Goal: Task Accomplishment & Management: Manage account settings

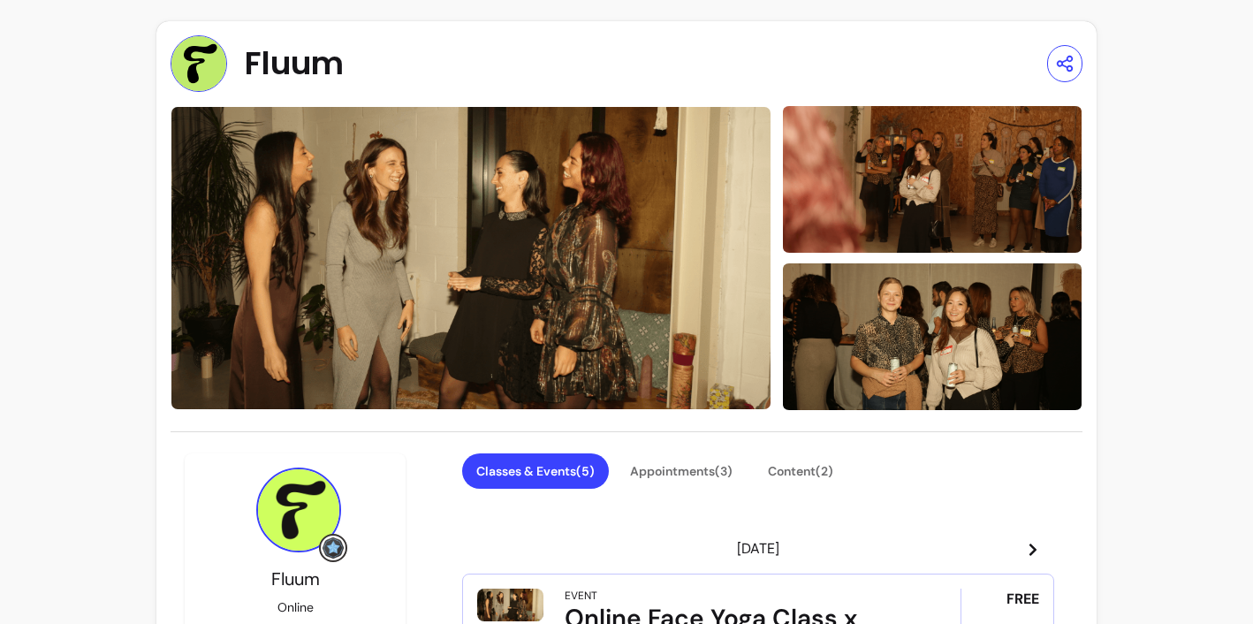
click at [318, 57] on span "Fluum" at bounding box center [294, 63] width 99 height 35
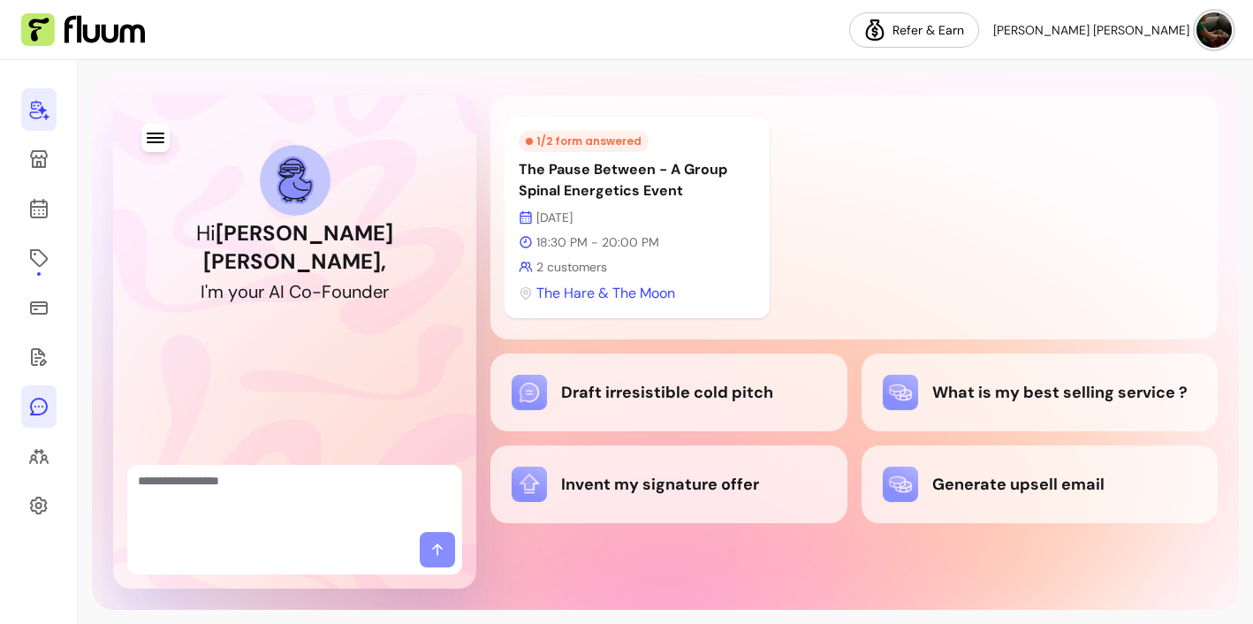
click at [37, 399] on icon at bounding box center [38, 406] width 21 height 21
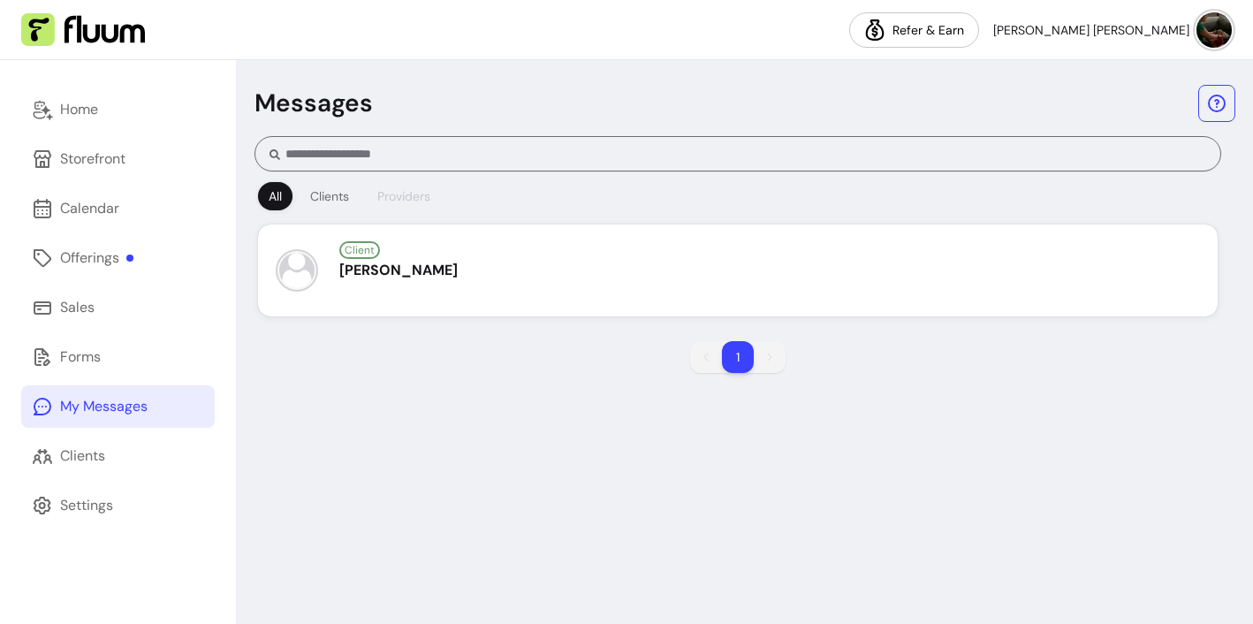
click at [413, 195] on div "Providers" at bounding box center [403, 196] width 53 height 18
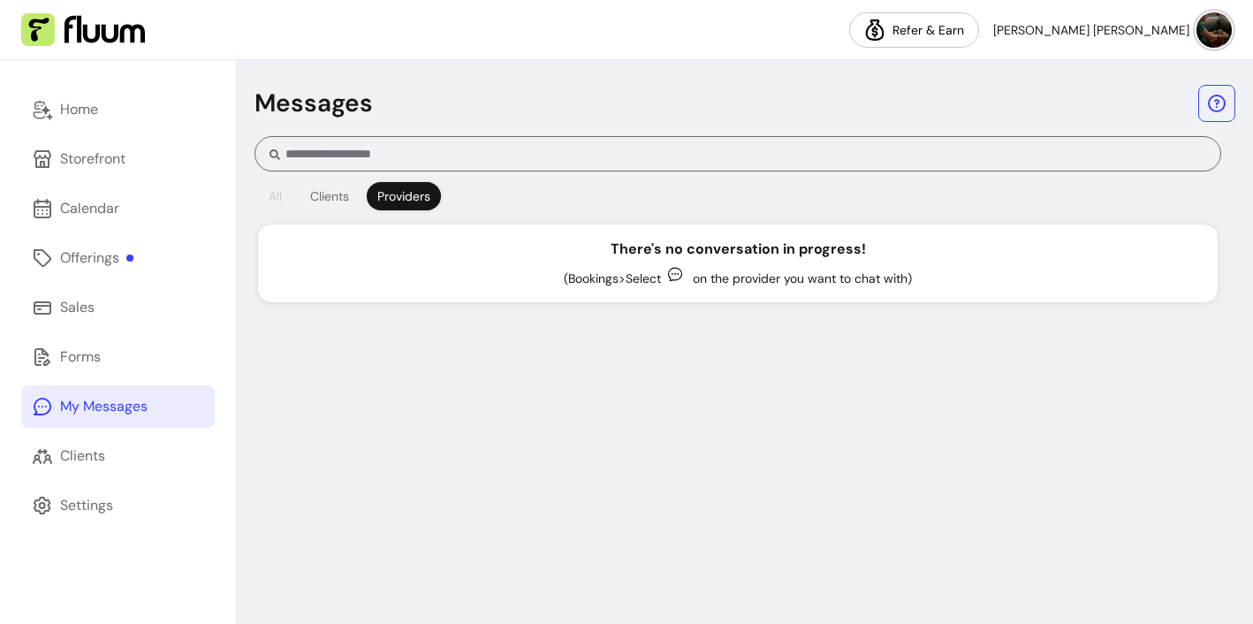
click at [274, 194] on div "All" at bounding box center [275, 196] width 13 height 18
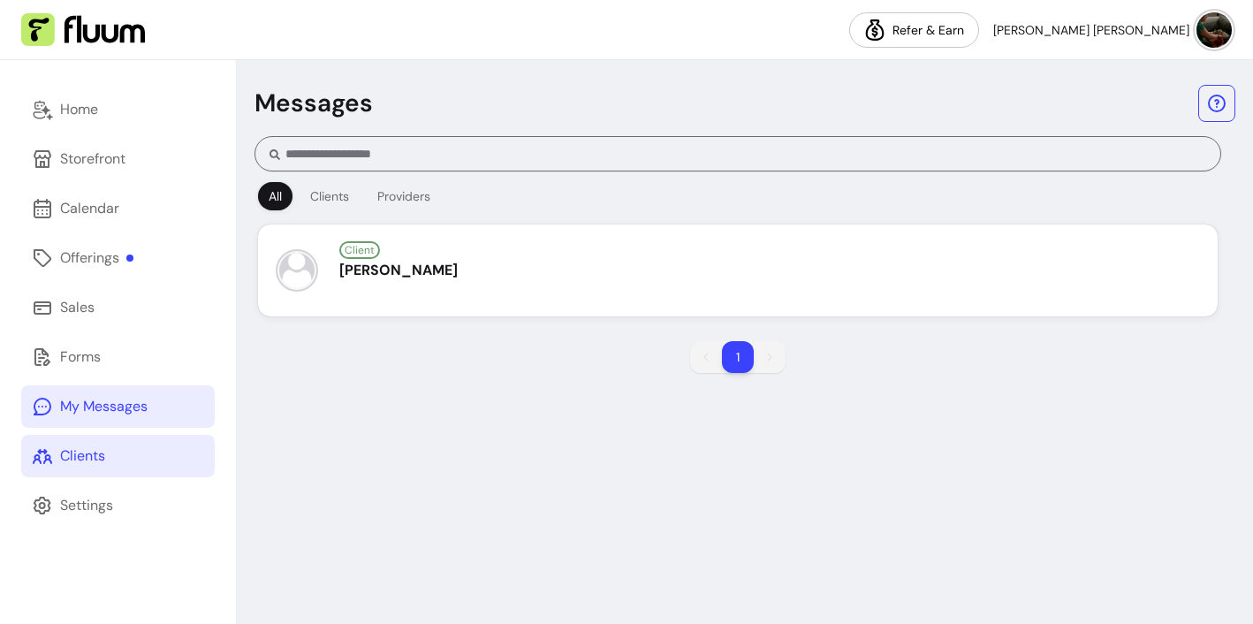
click at [87, 460] on div "Clients" at bounding box center [82, 455] width 45 height 21
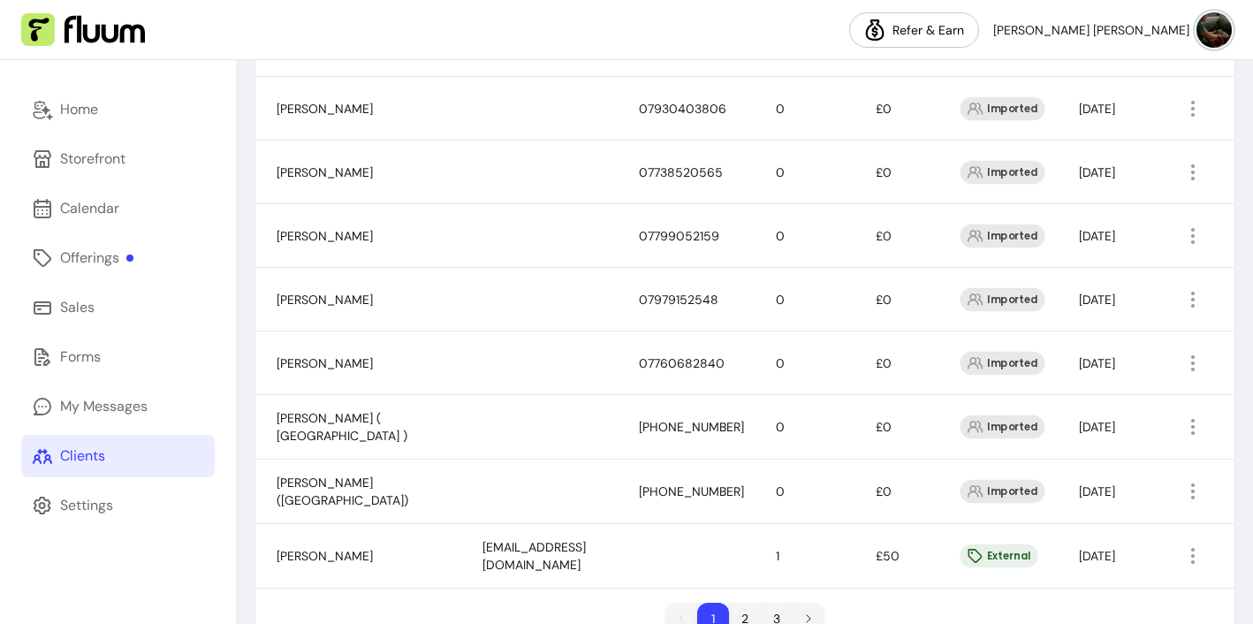
scroll to position [1291, 0]
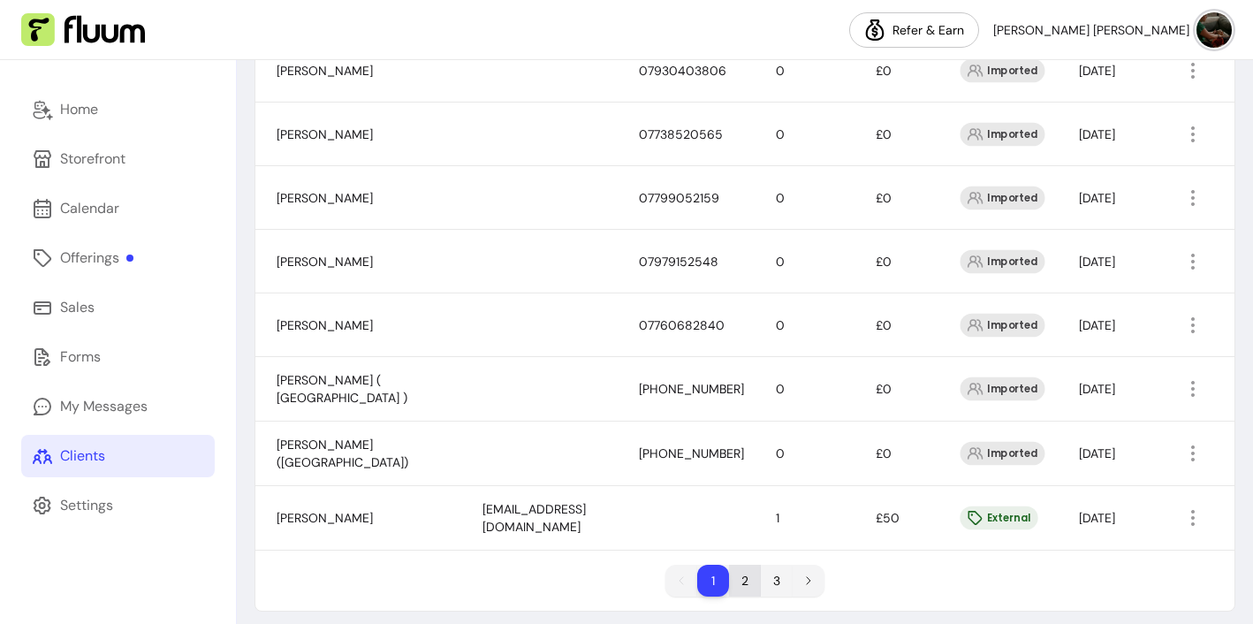
click at [744, 575] on li "2" at bounding box center [745, 580] width 32 height 32
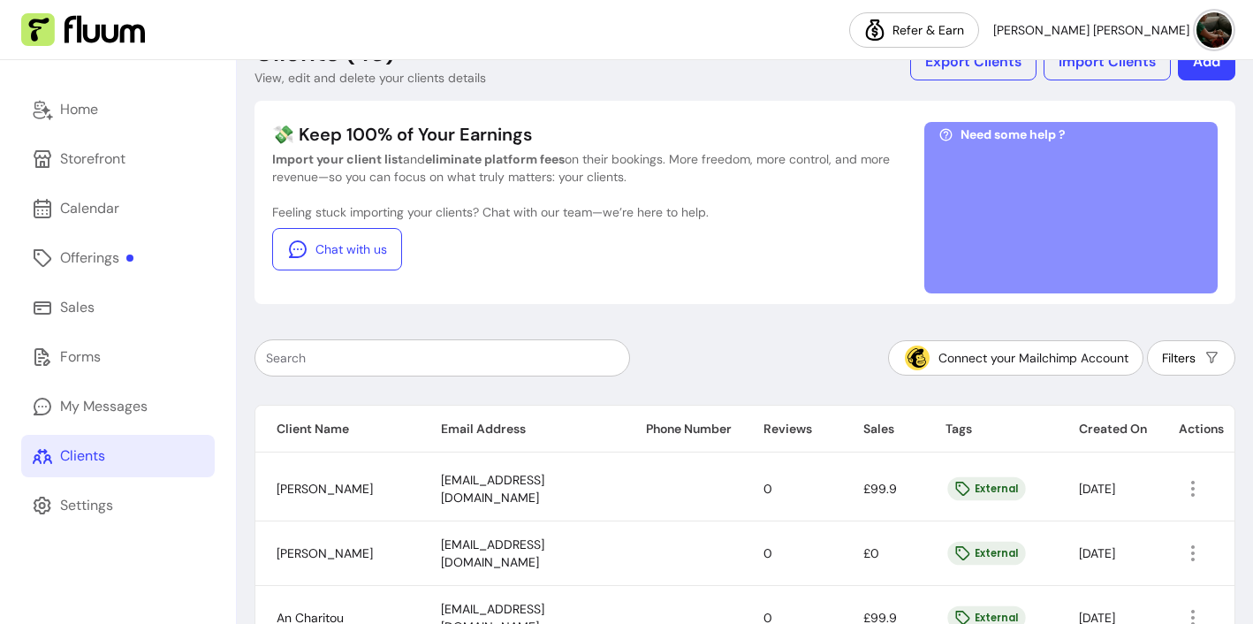
scroll to position [1239, 0]
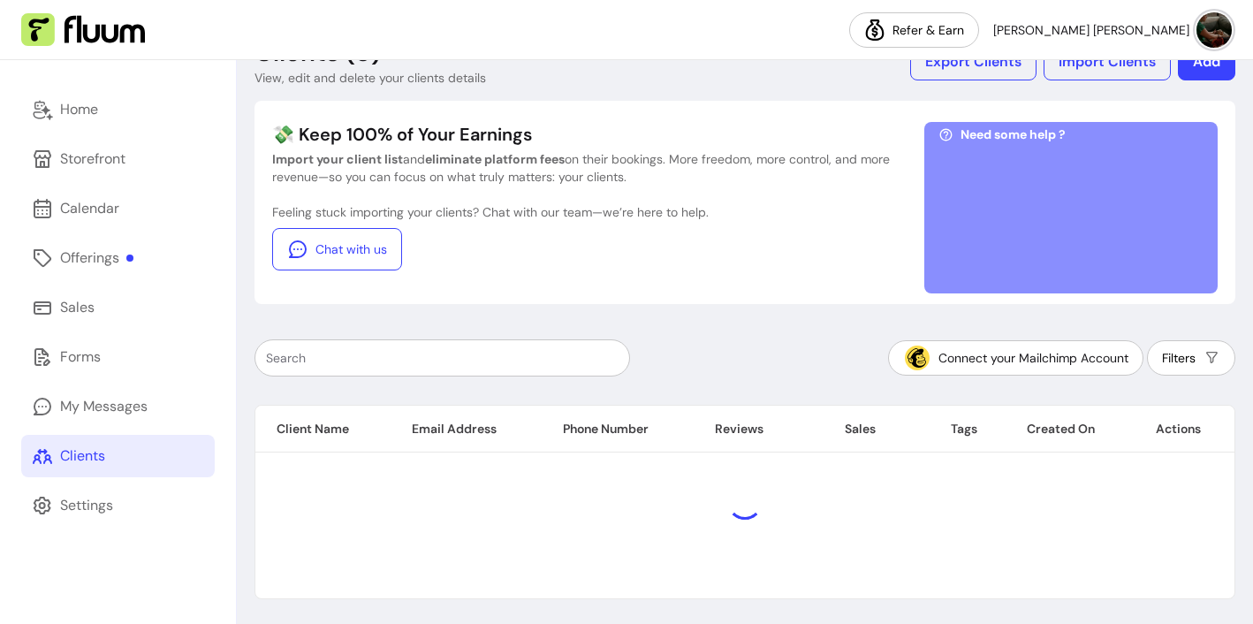
scroll to position [158, 0]
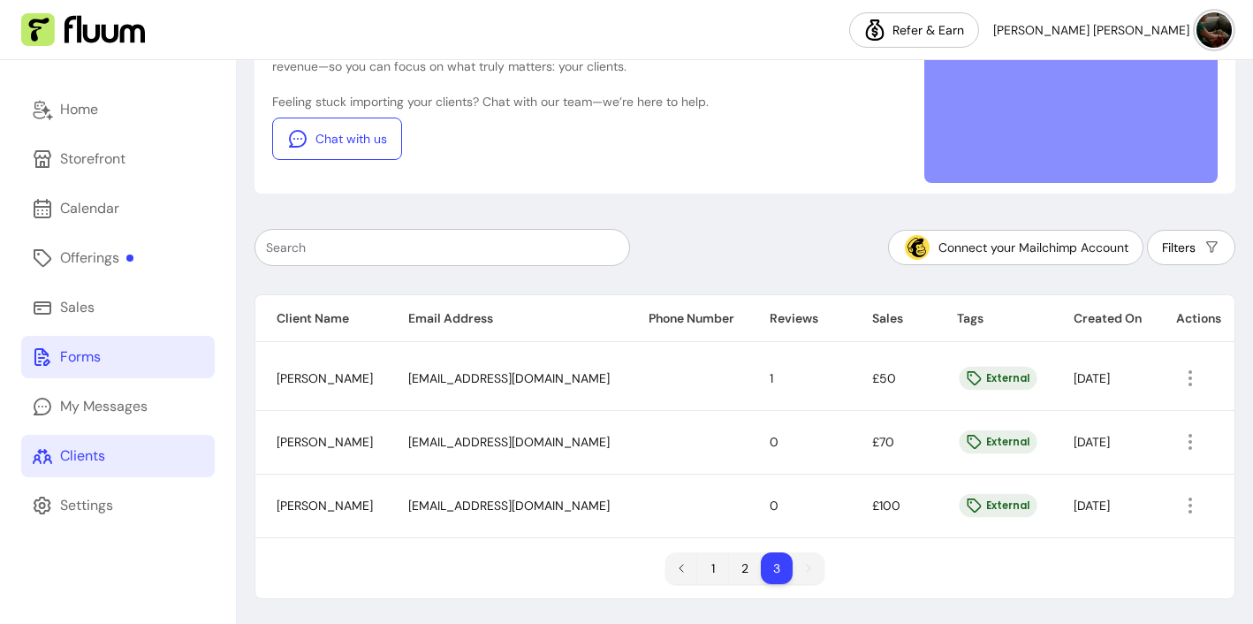
click at [83, 351] on div "Forms" at bounding box center [80, 356] width 41 height 21
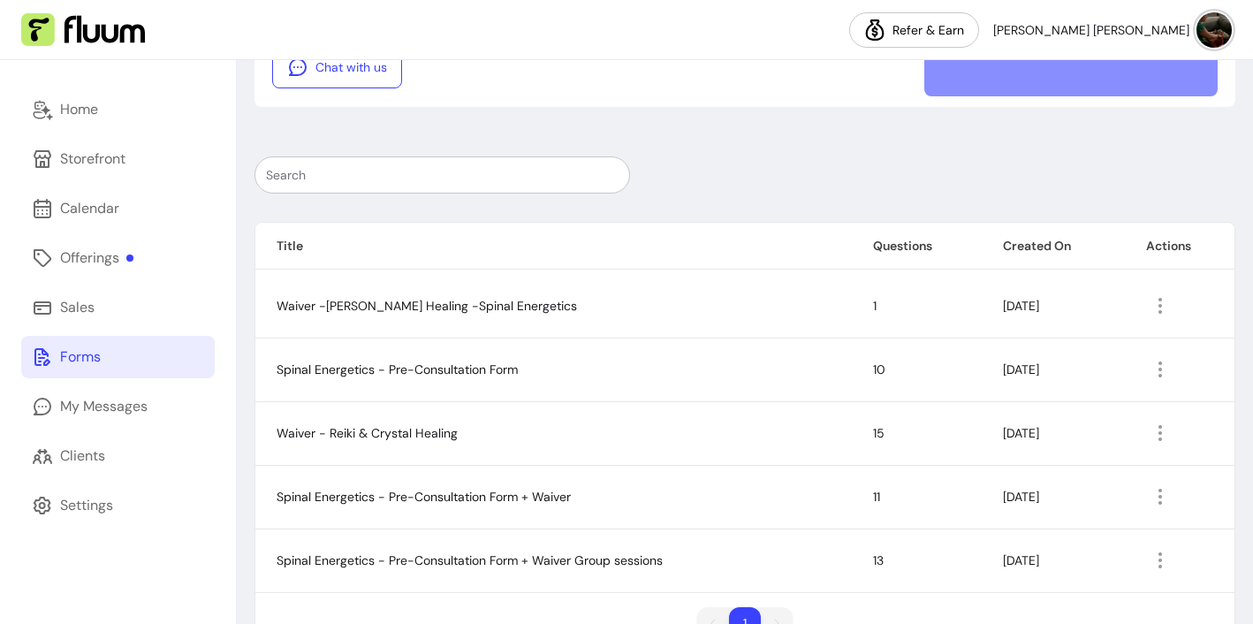
scroll to position [299, 0]
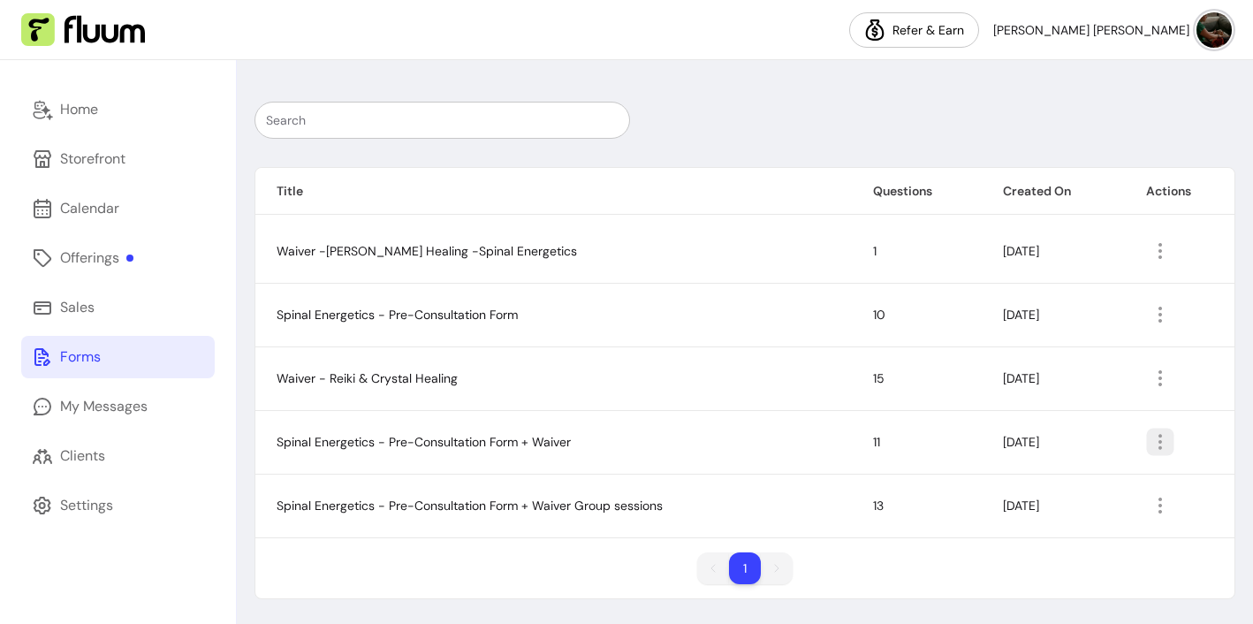
click at [1160, 441] on icon "button" at bounding box center [1251, 464] width 291 height 244
click at [663, 443] on td "Spinal Energetics - Pre-Consultation Form + Waiver" at bounding box center [553, 442] width 596 height 64
click at [1165, 505] on icon "button" at bounding box center [1159, 505] width 21 height 21
click at [1059, 405] on span "Amend" at bounding box center [1097, 405] width 129 height 18
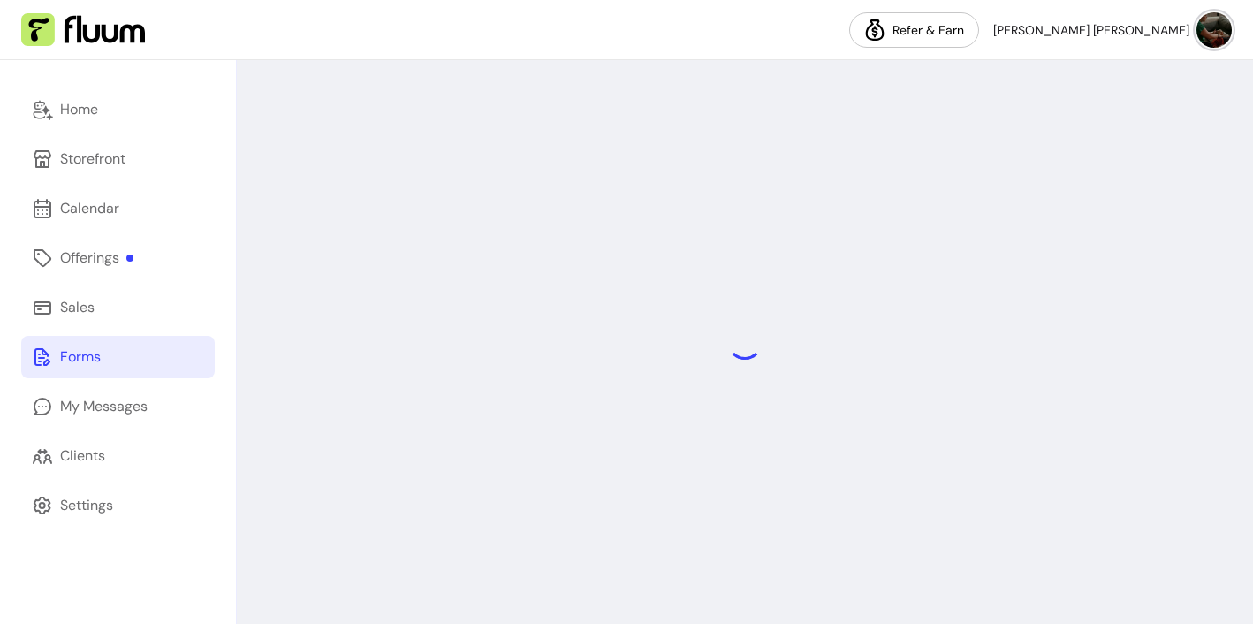
select select "*"
select select "****"
select select "**********"
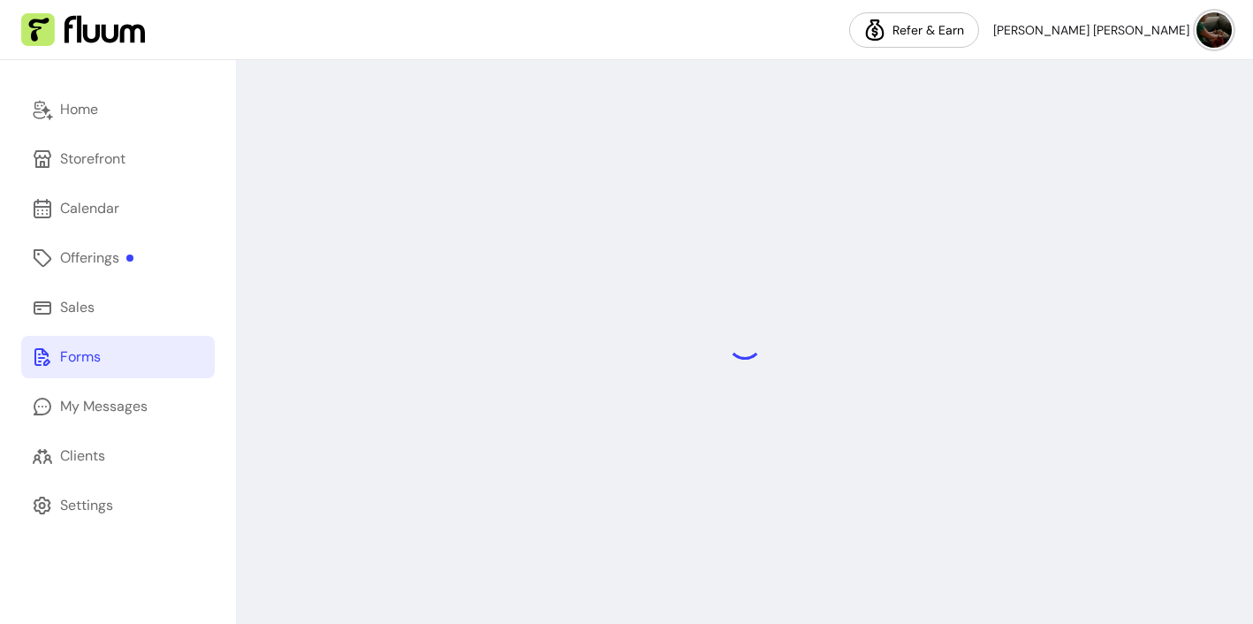
select select "**********"
select select "****"
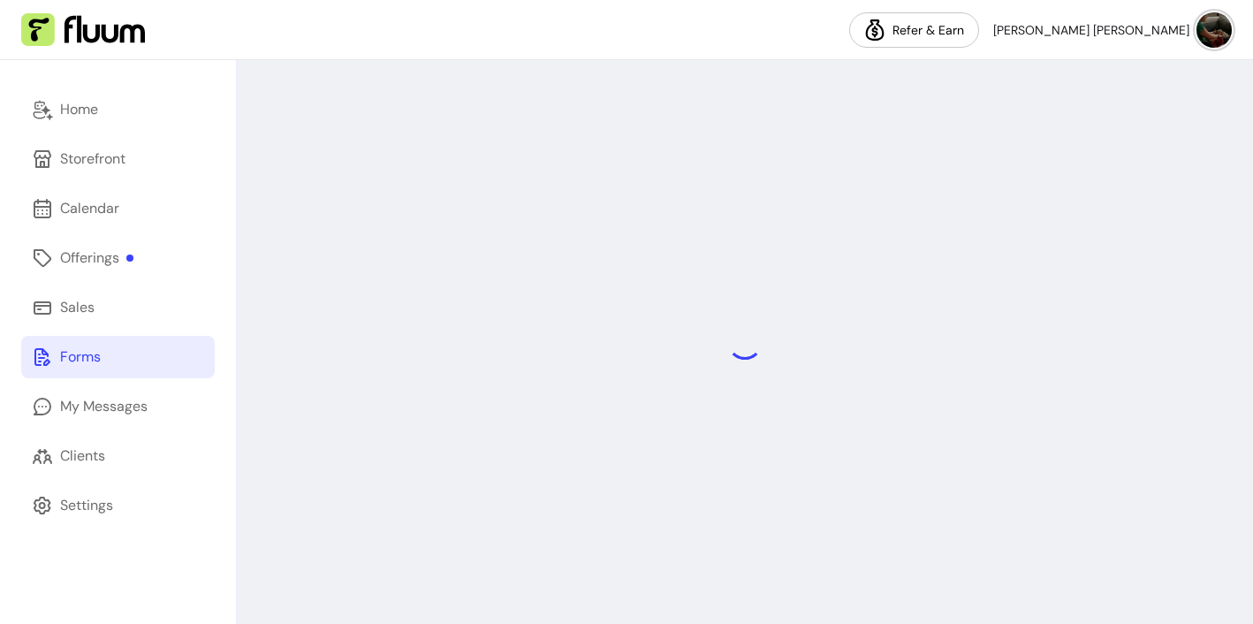
select select "********"
select select "*"
select select "********"
select select "*"
select select "****"
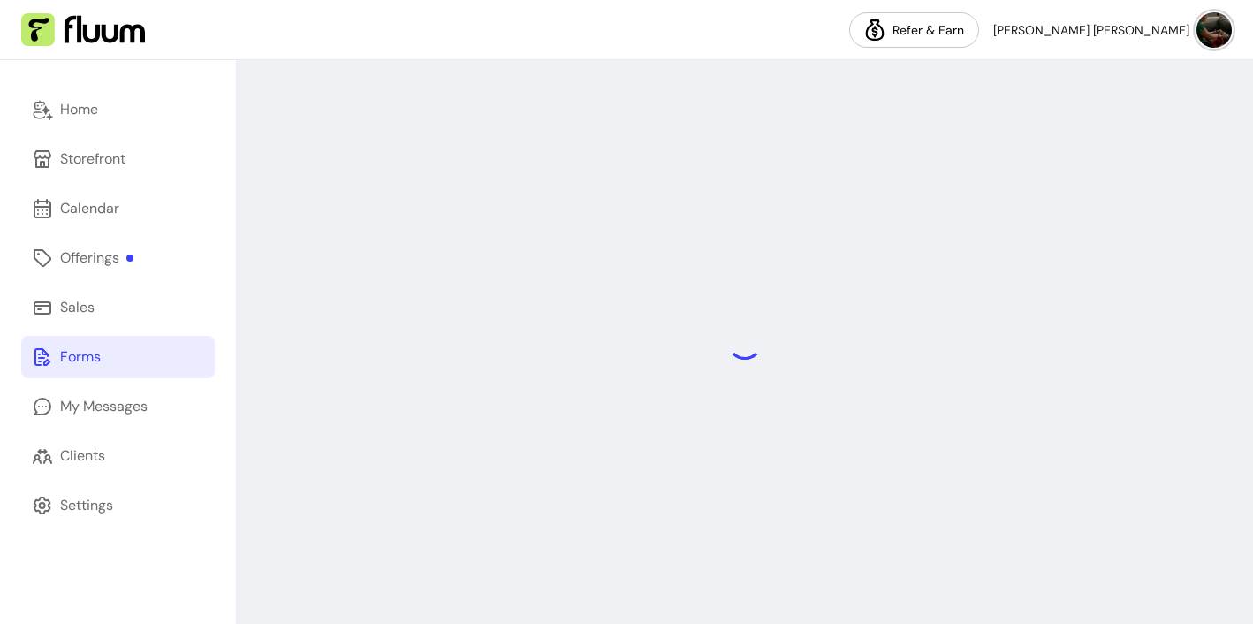
select select "****"
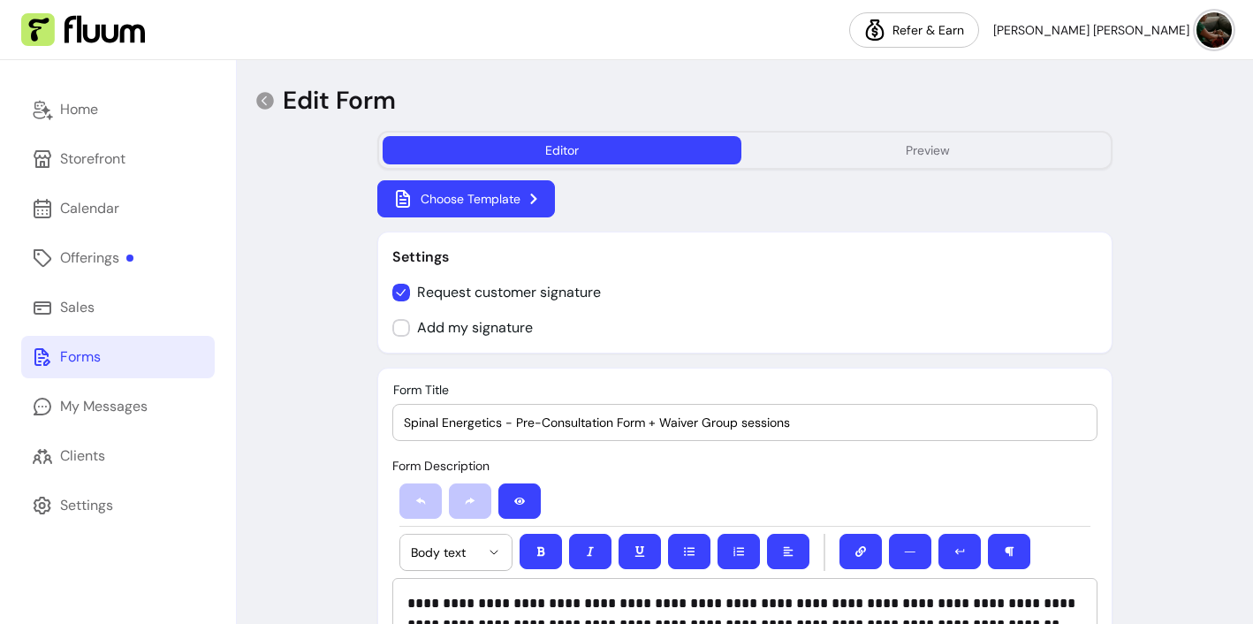
click at [925, 195] on div "Choose Template" at bounding box center [745, 198] width 736 height 37
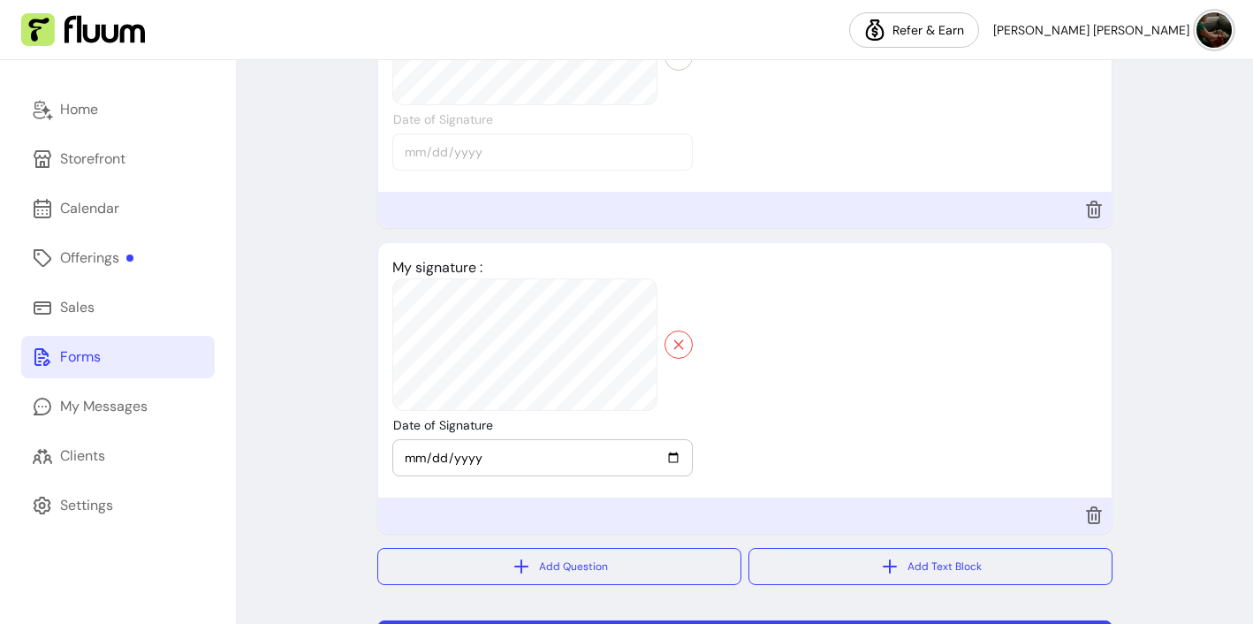
scroll to position [5834, 0]
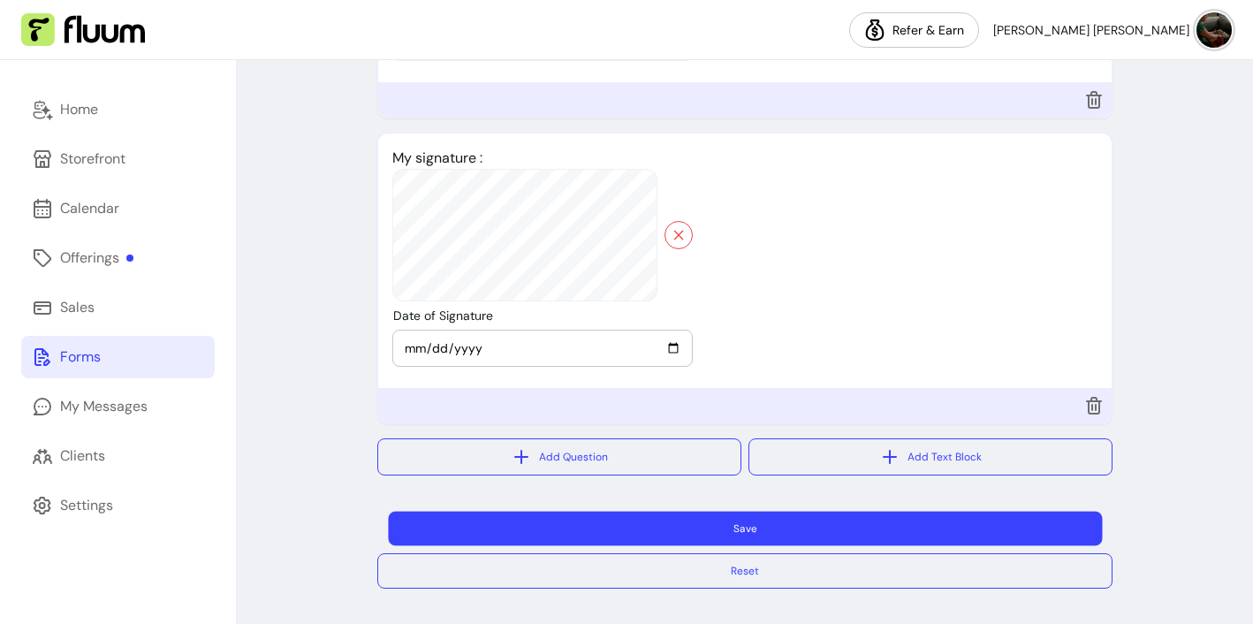
click at [671, 528] on button "Save" at bounding box center [745, 528] width 714 height 34
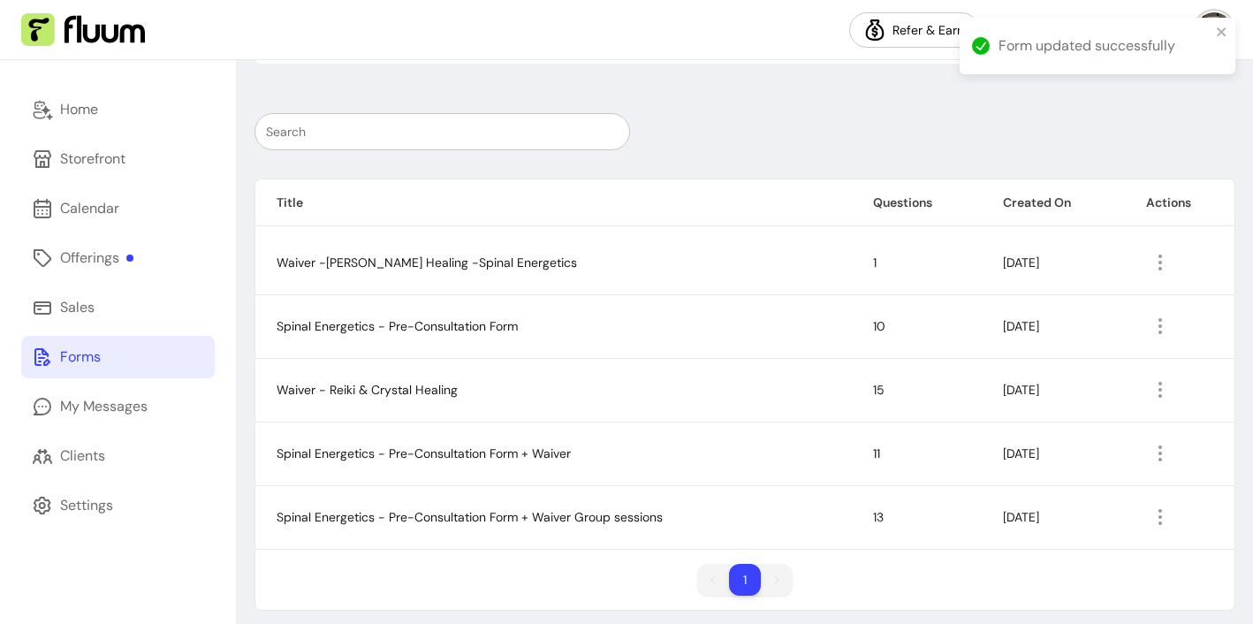
scroll to position [299, 0]
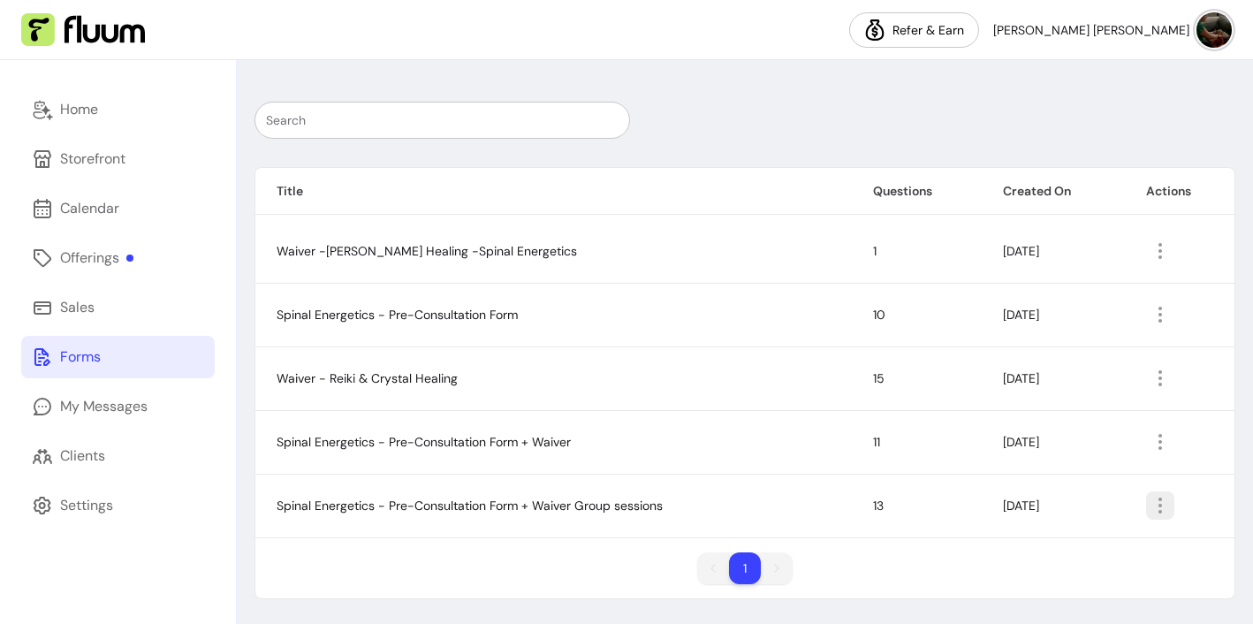
click at [1162, 509] on icon "button" at bounding box center [1159, 505] width 21 height 21
click at [984, 576] on div "1 1" at bounding box center [744, 575] width 979 height 46
click at [86, 447] on div "Clients" at bounding box center [82, 455] width 45 height 21
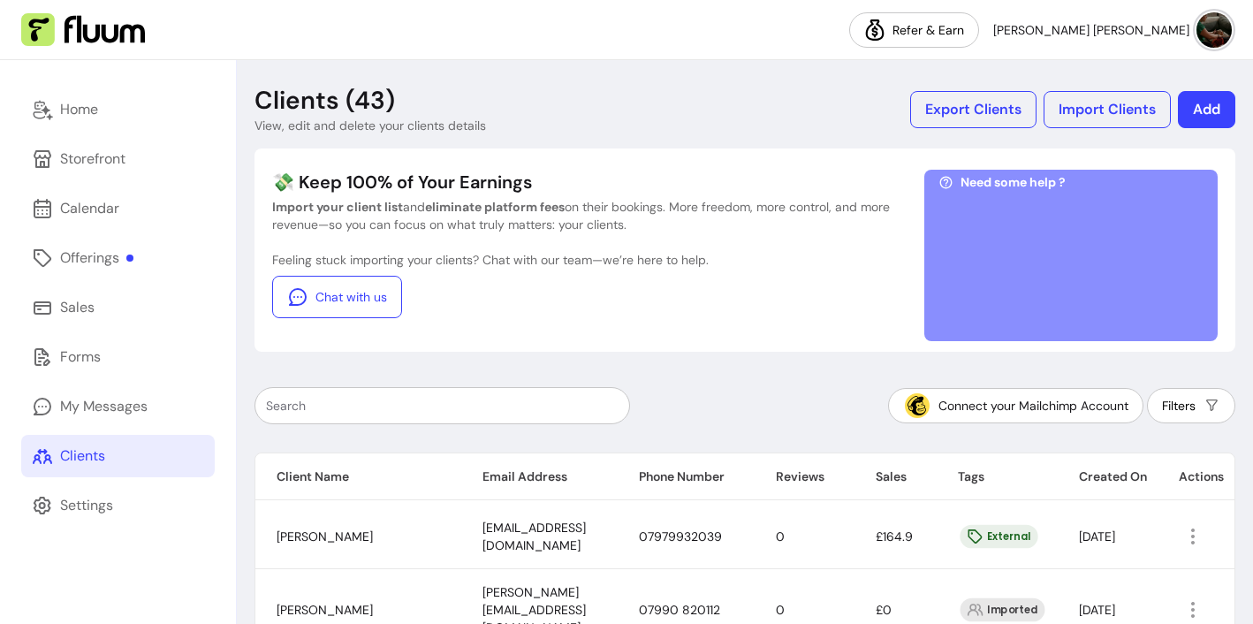
click at [1215, 108] on button "Add" at bounding box center [1205, 109] width 57 height 37
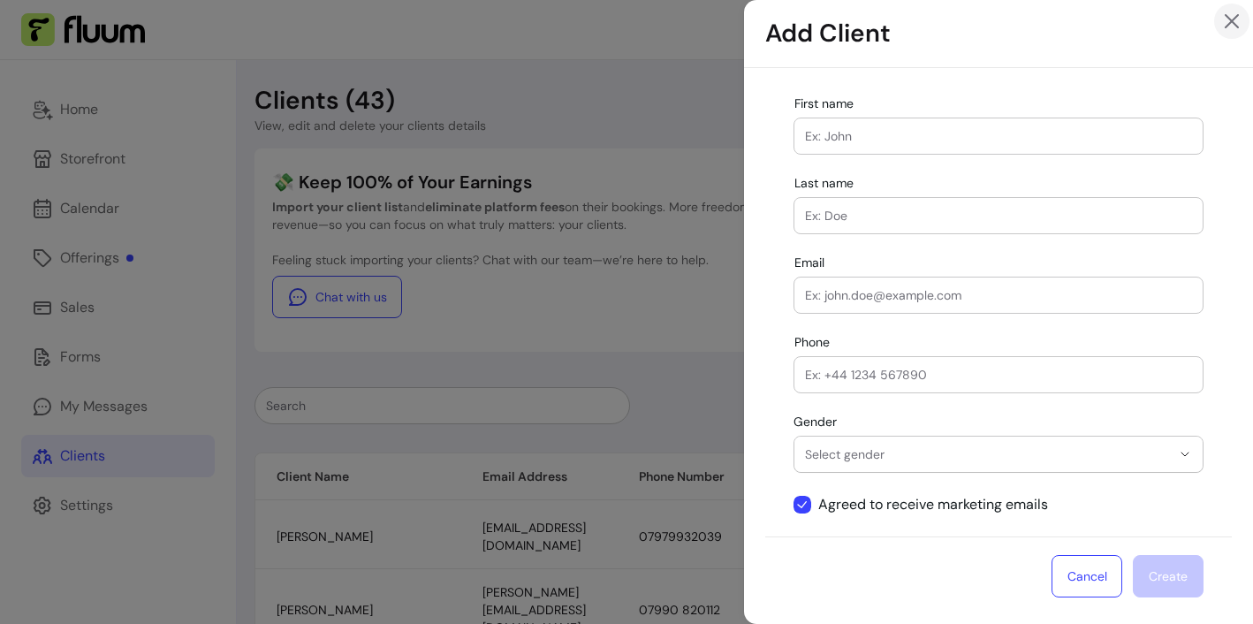
click at [1232, 26] on icon "Close" at bounding box center [1231, 21] width 21 height 21
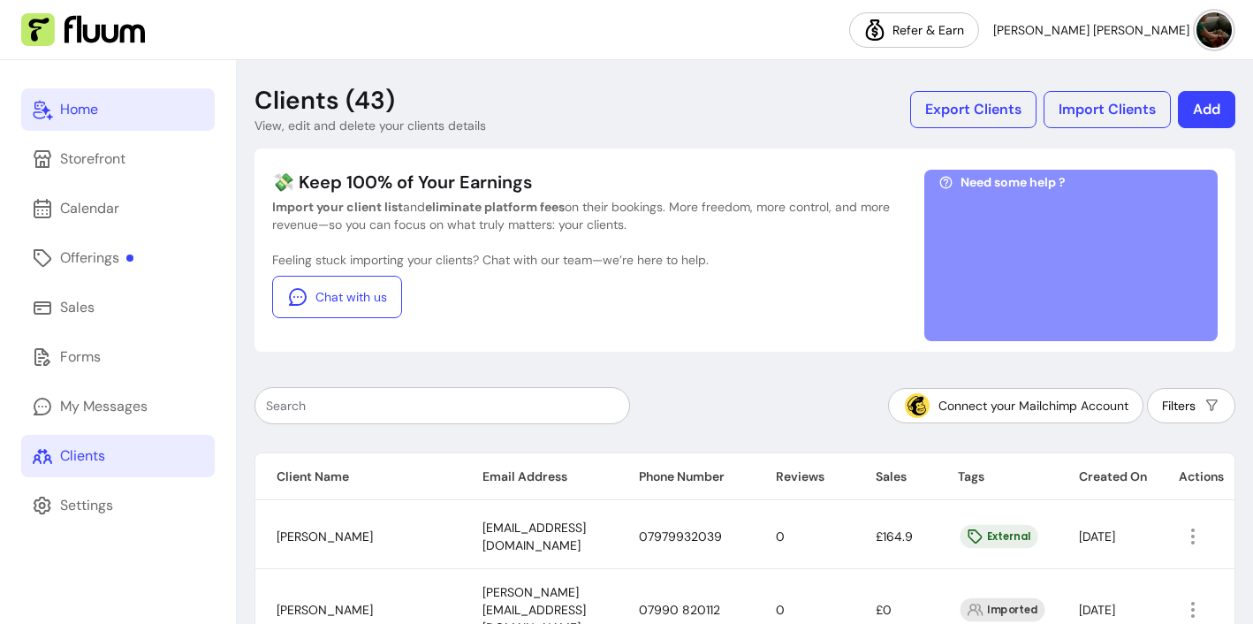
click at [68, 106] on div "Home" at bounding box center [79, 109] width 38 height 21
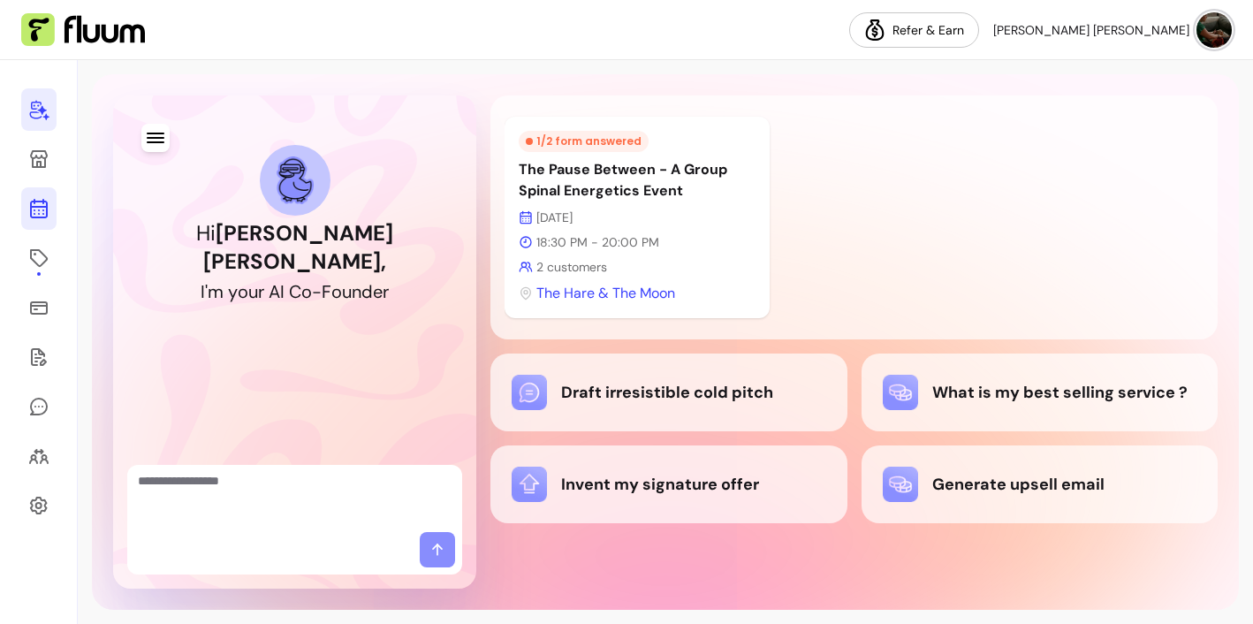
click at [41, 212] on icon at bounding box center [38, 208] width 21 height 21
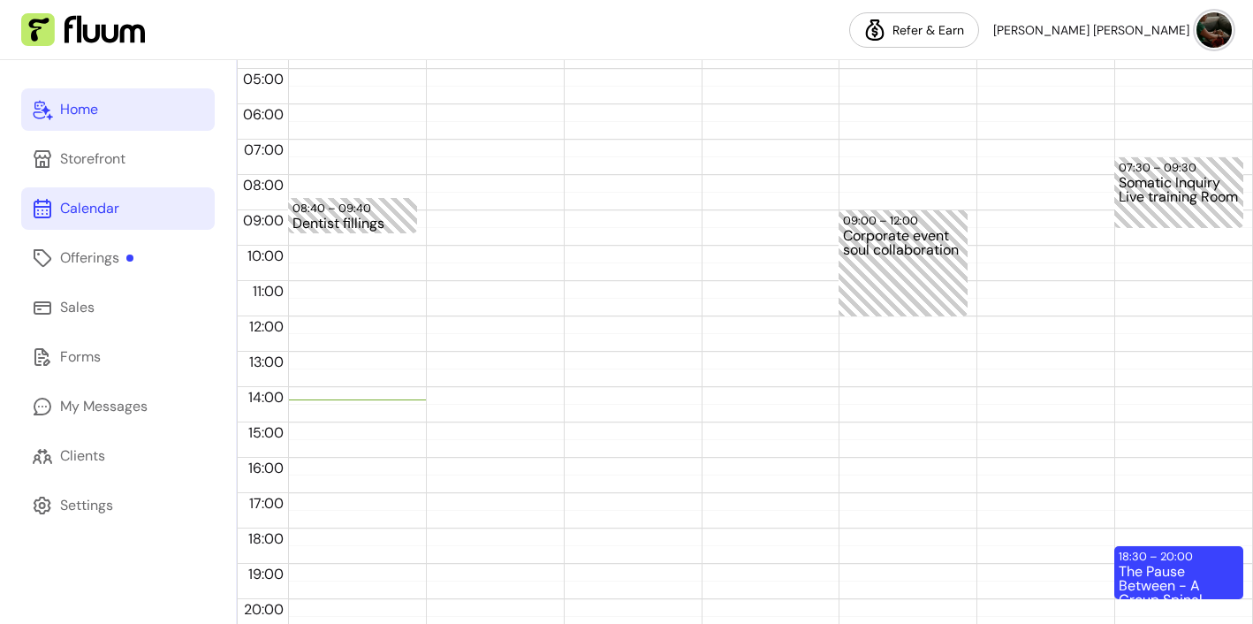
scroll to position [399, 0]
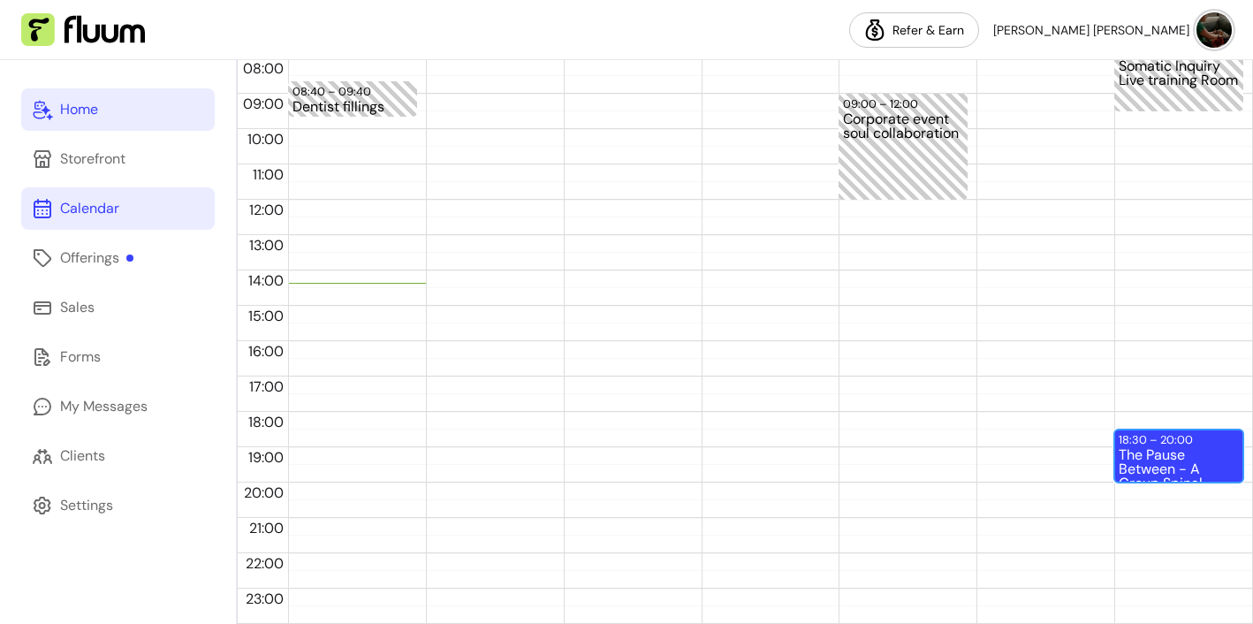
click at [1221, 448] on div "The Pause Between - A Group Spinal Energetics Event (2 / 10)" at bounding box center [1178, 464] width 120 height 33
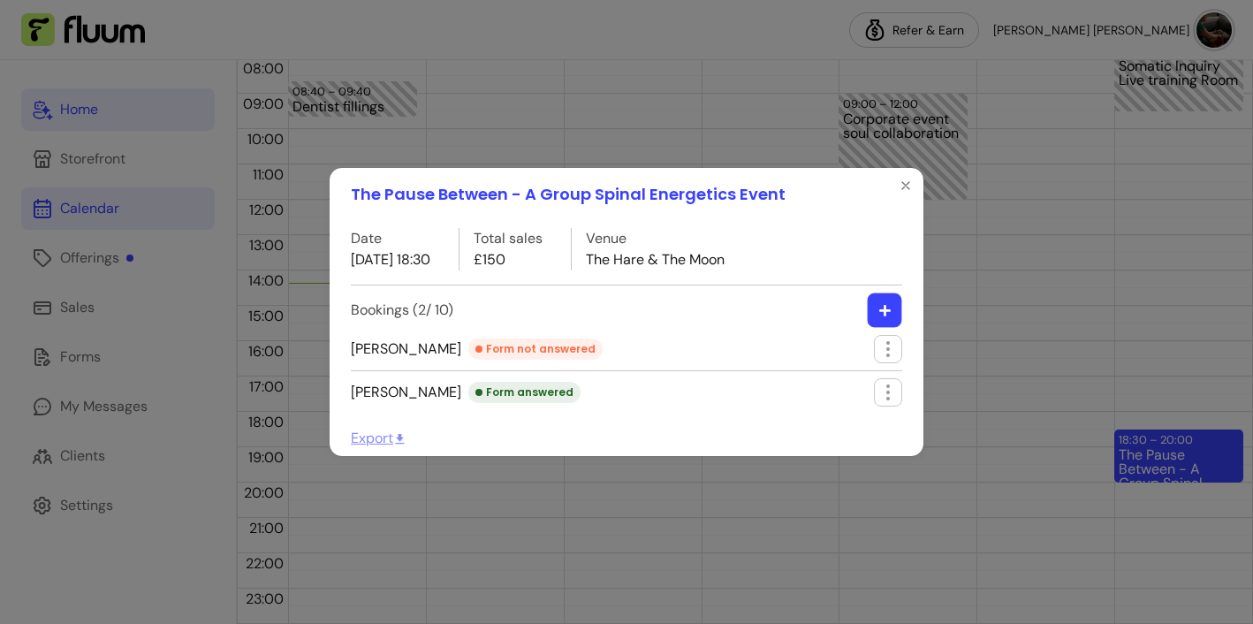
click at [885, 305] on icon "button" at bounding box center [884, 310] width 13 height 13
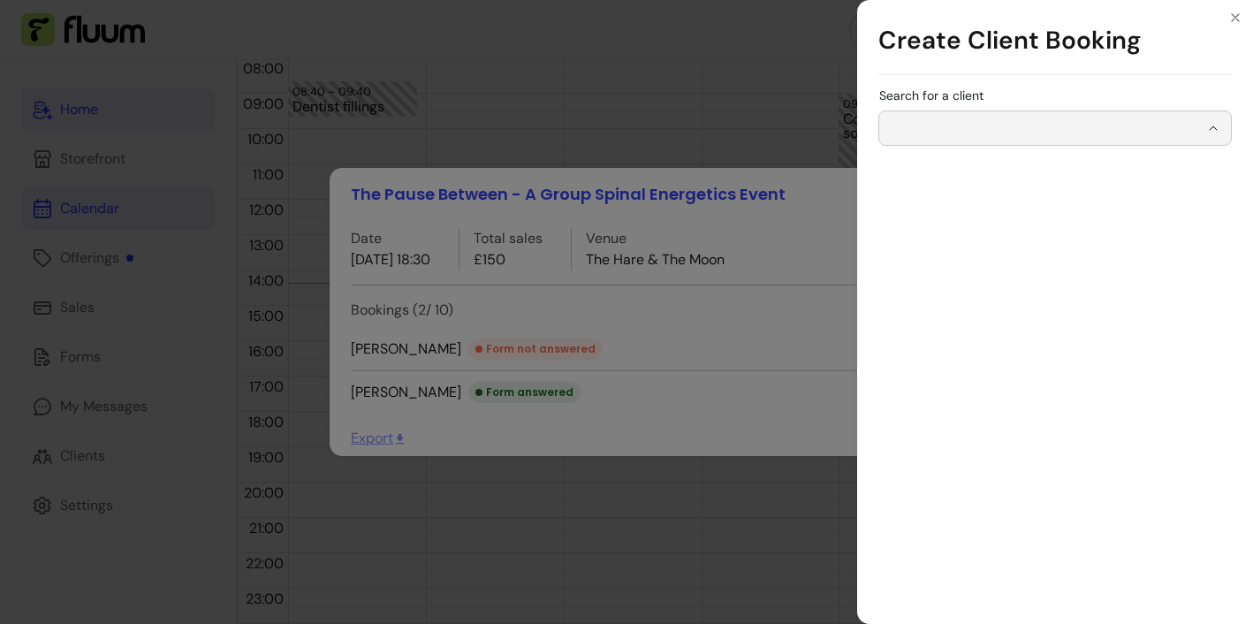
click at [998, 133] on input "Search for a client" at bounding box center [1043, 128] width 309 height 18
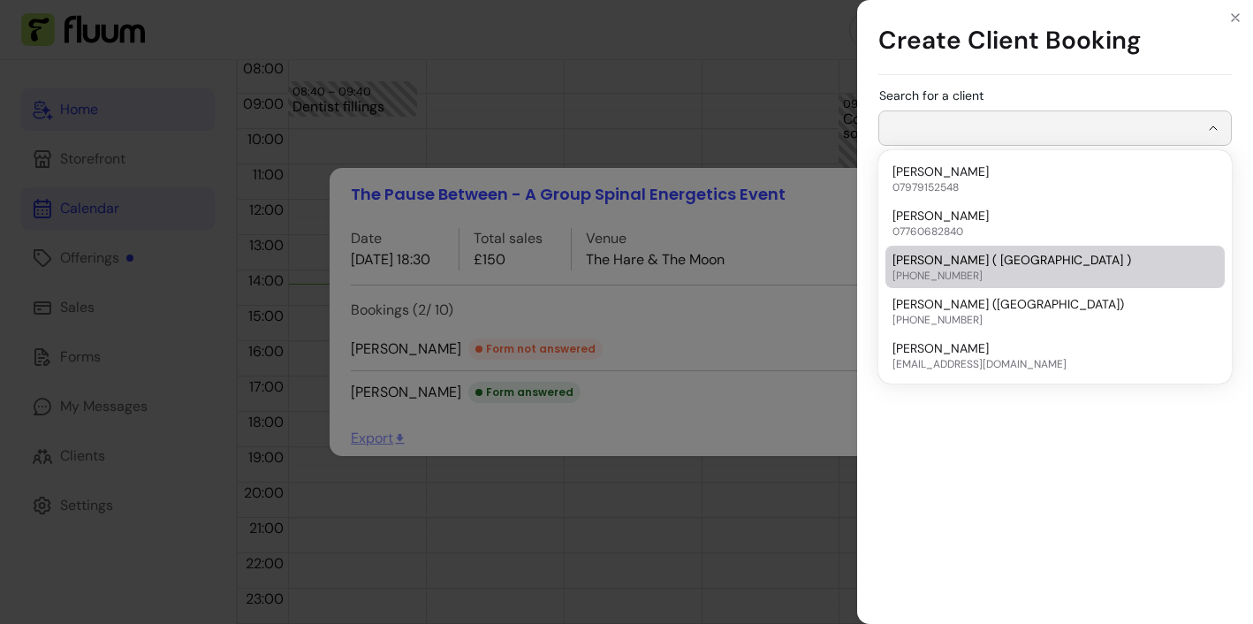
scroll to position [668, 0]
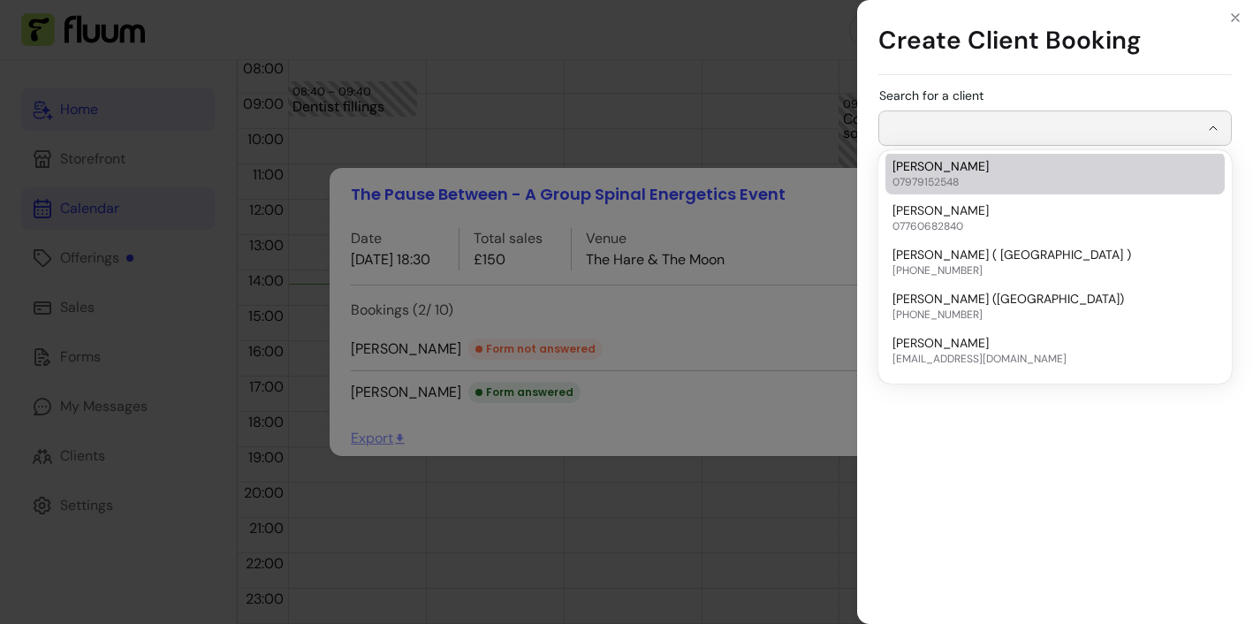
click at [1101, 76] on header "Create Client Booking" at bounding box center [1055, 41] width 396 height 82
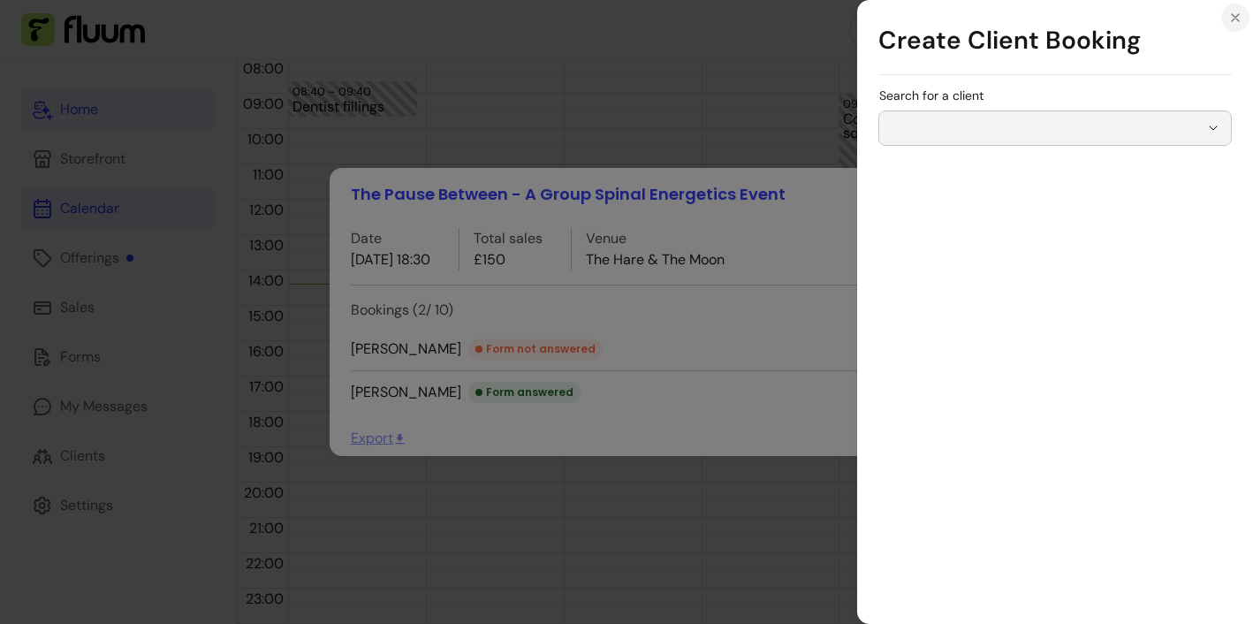
click at [1232, 19] on icon "Close" at bounding box center [1234, 17] width 7 height 7
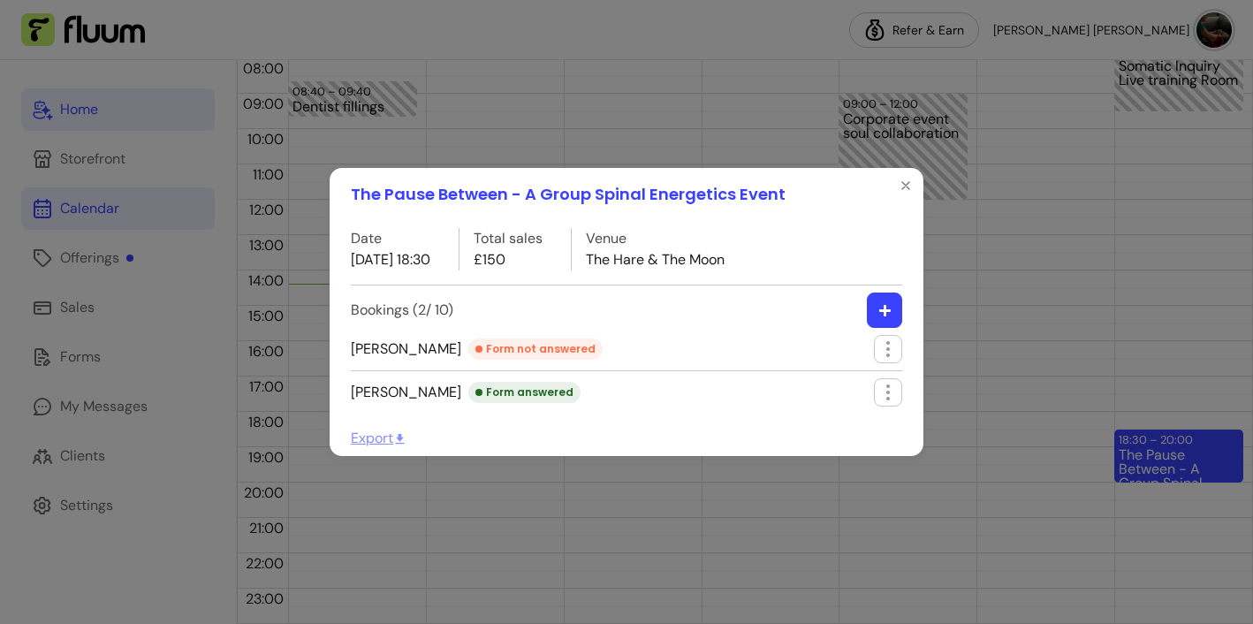
click at [185, 467] on div "The Pause Between - A Group Spinal Energetics Event Date 12 / 10 / 2025 18:30 T…" at bounding box center [626, 312] width 1253 height 624
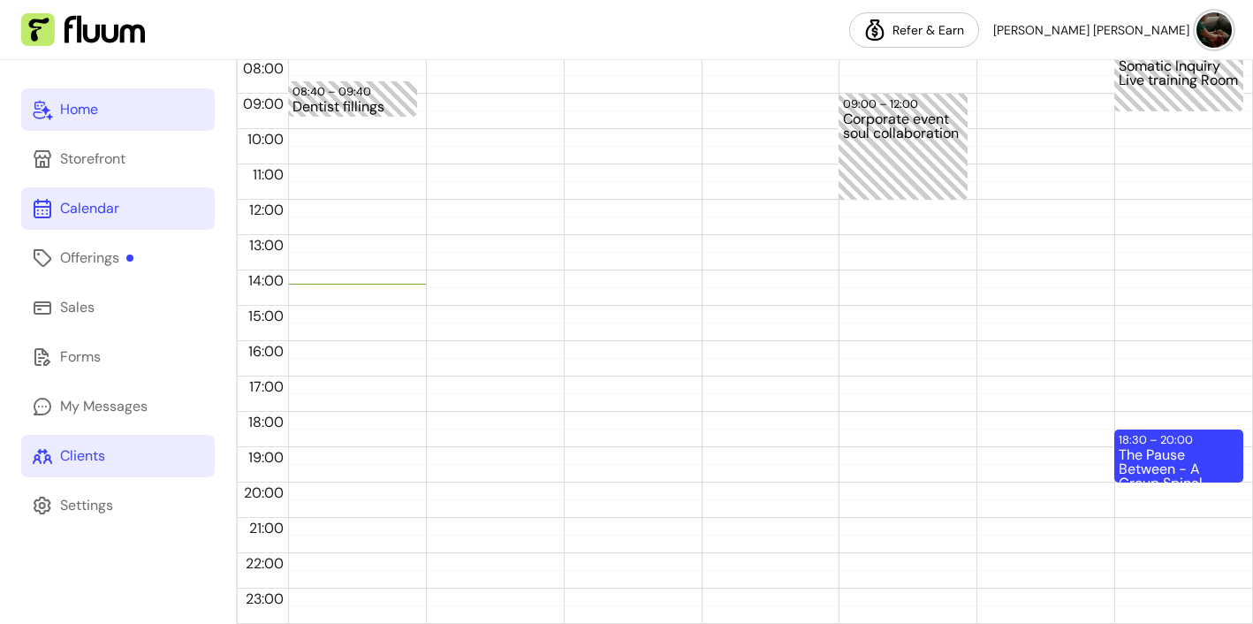
click at [99, 462] on div "Clients" at bounding box center [82, 455] width 45 height 21
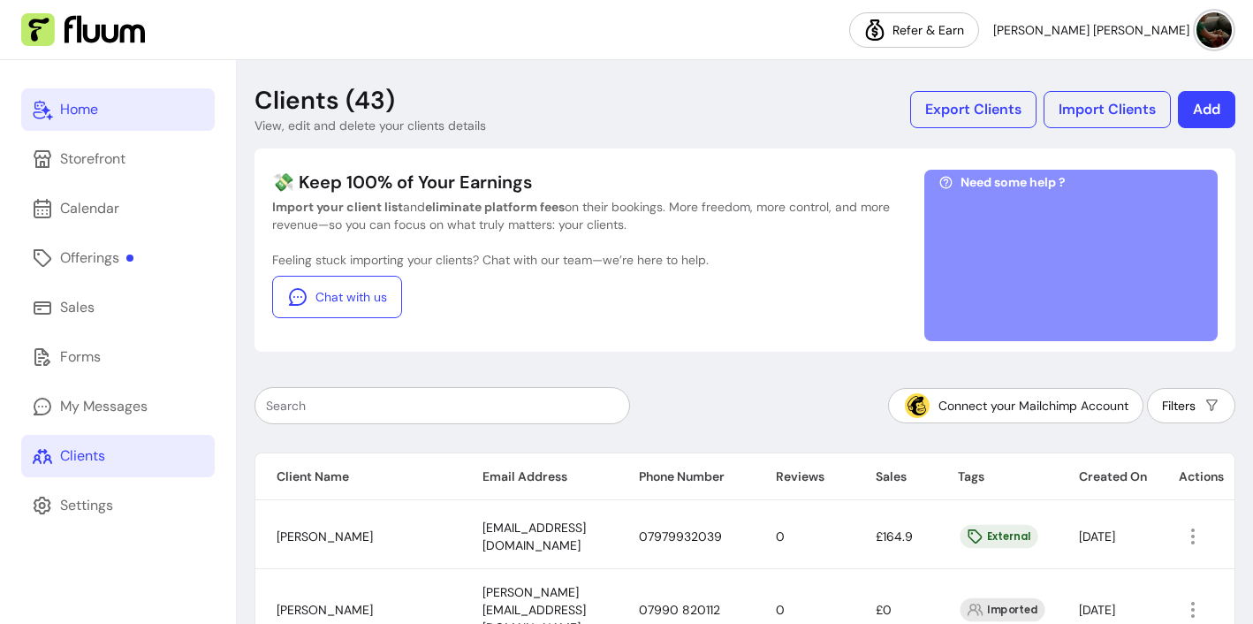
click at [1203, 115] on button "Add" at bounding box center [1205, 109] width 57 height 37
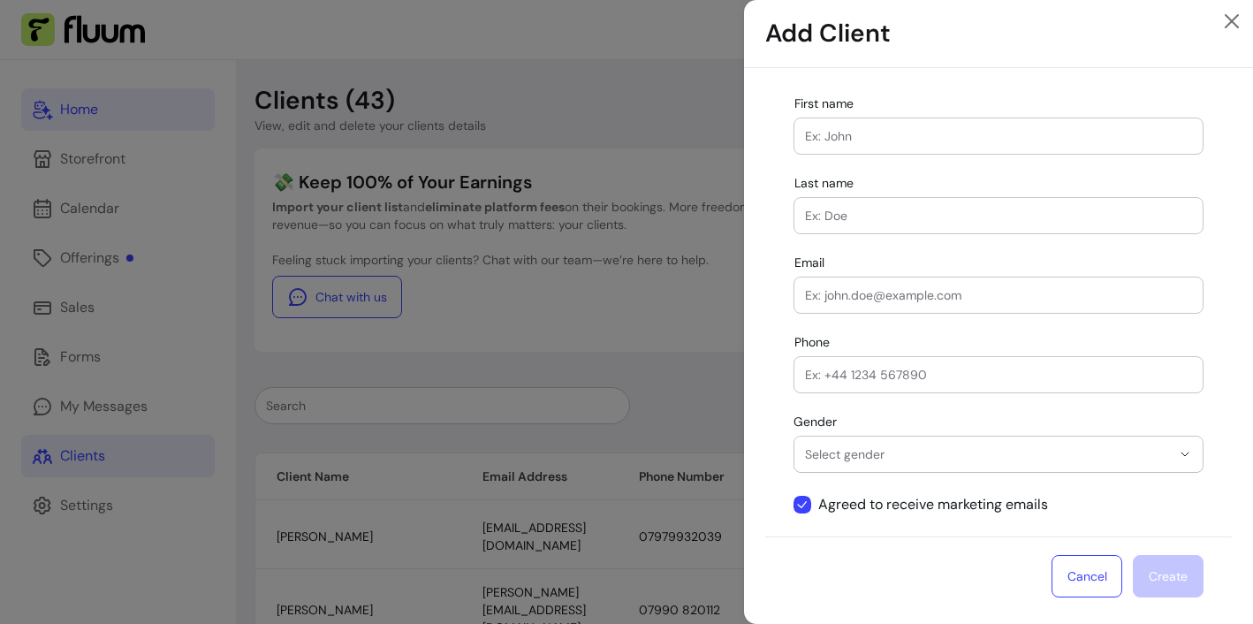
click at [1012, 146] on div at bounding box center [998, 135] width 387 height 35
type input "Dominique"
click at [927, 222] on input "Last name" at bounding box center [998, 216] width 387 height 18
click at [847, 216] on input "Patrokolou" at bounding box center [998, 216] width 387 height 18
type input "Patroklou"
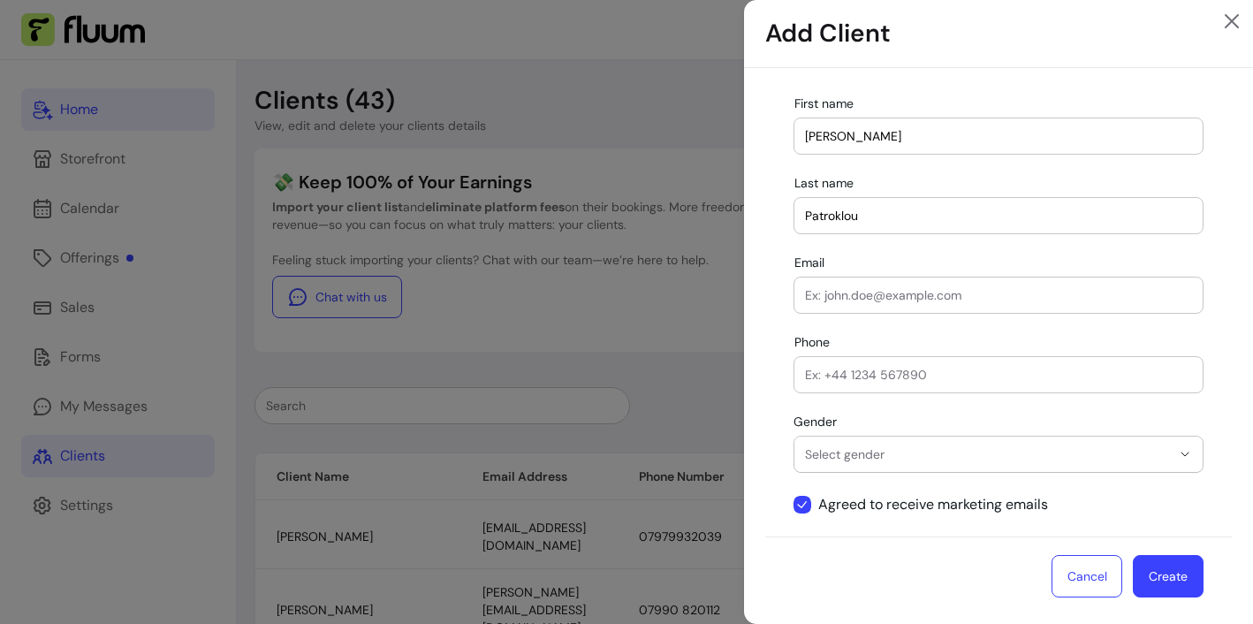
click at [897, 299] on input "Email" at bounding box center [998, 295] width 387 height 18
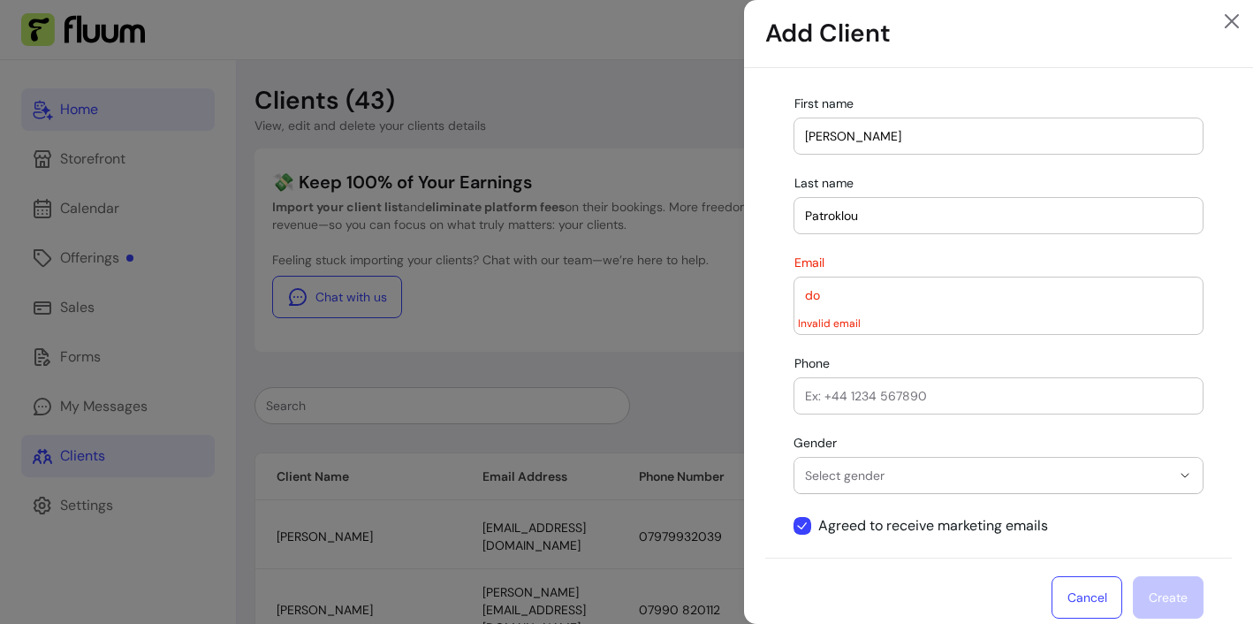
type input "d"
click at [812, 295] on input "domini" at bounding box center [998, 295] width 387 height 18
click at [845, 296] on input "Domini" at bounding box center [998, 295] width 387 height 18
click at [812, 294] on input "Domini" at bounding box center [998, 295] width 387 height 18
click at [863, 299] on input "domini" at bounding box center [998, 295] width 387 height 18
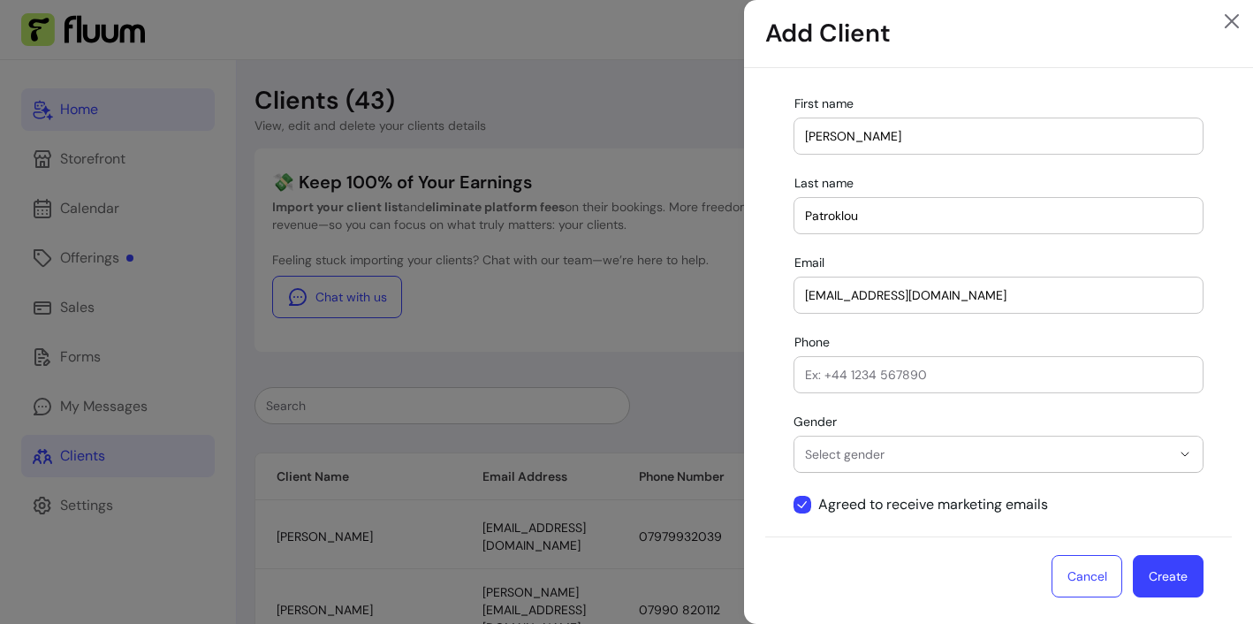
type input "dominiquepatroklou@gmail.com"
click at [1185, 456] on icon "button" at bounding box center [1184, 454] width 14 height 14
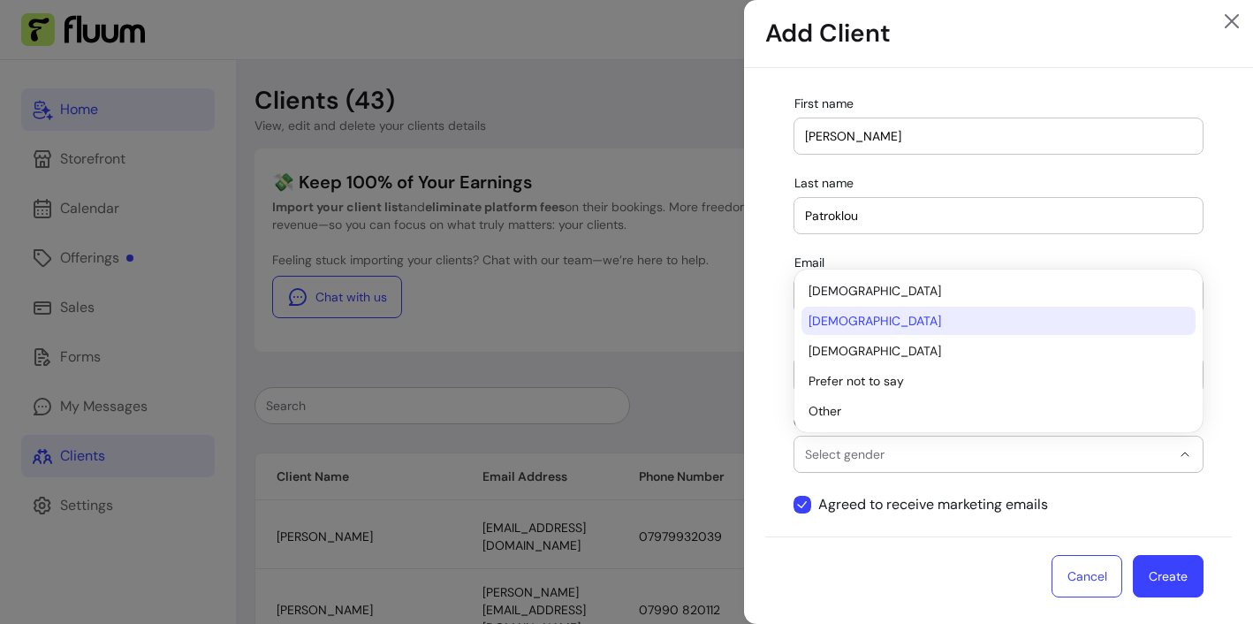
click at [937, 325] on span "Female" at bounding box center [989, 321] width 362 height 18
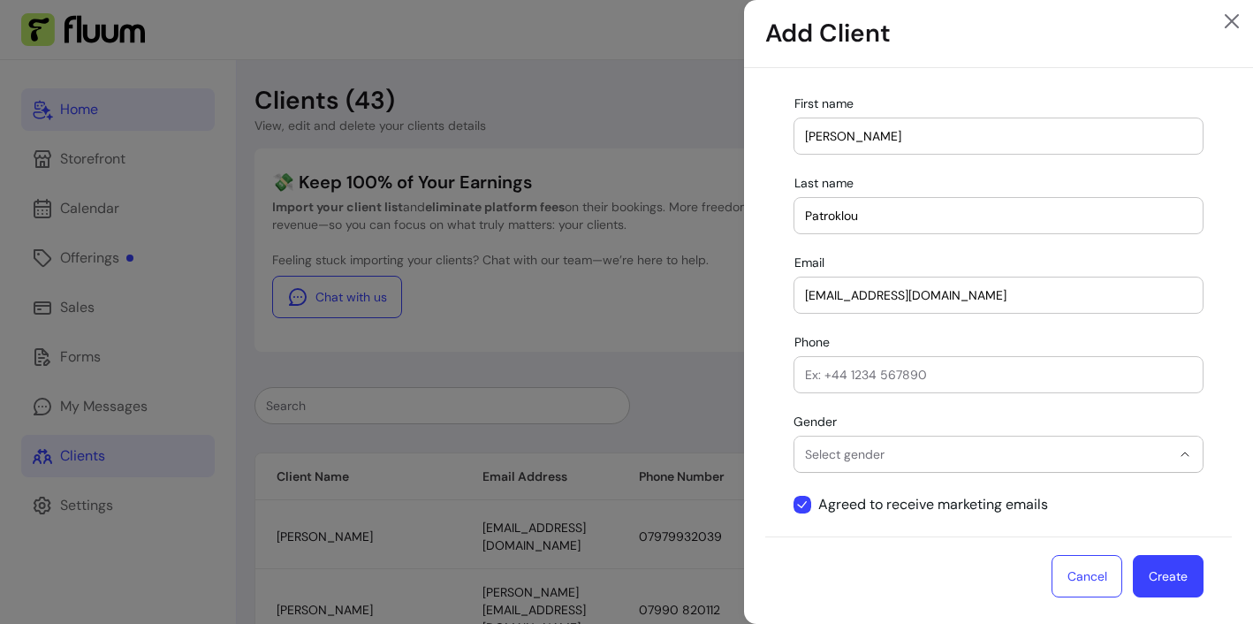
select select "******"
click at [1176, 582] on button "Create" at bounding box center [1167, 577] width 69 height 42
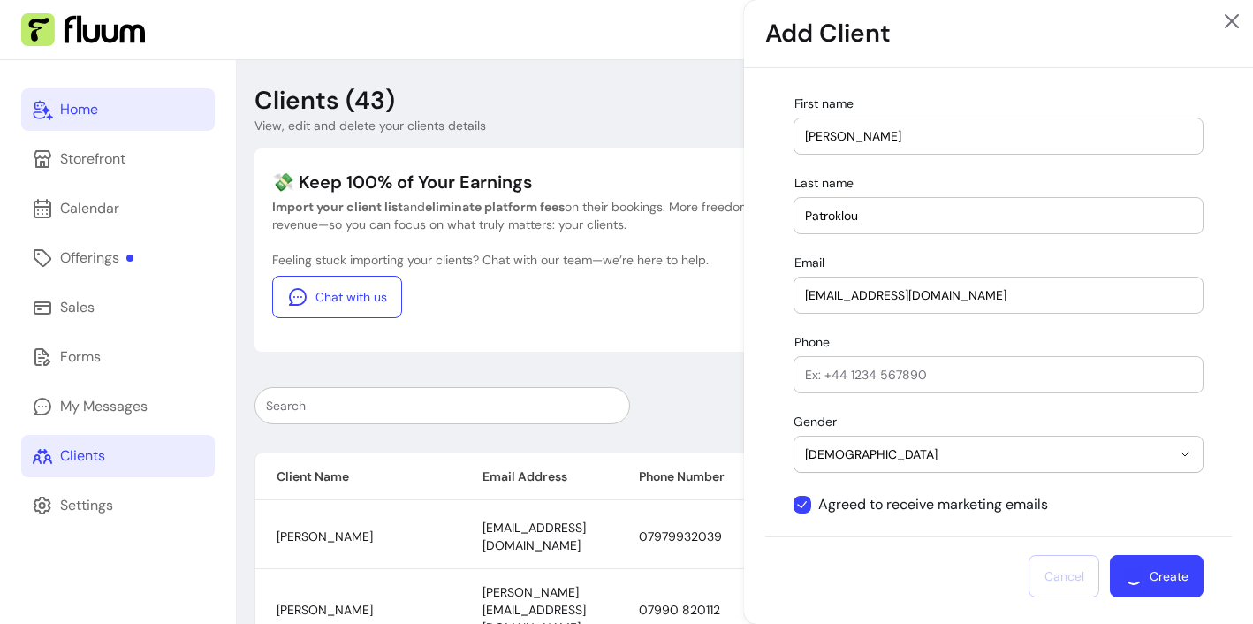
select select
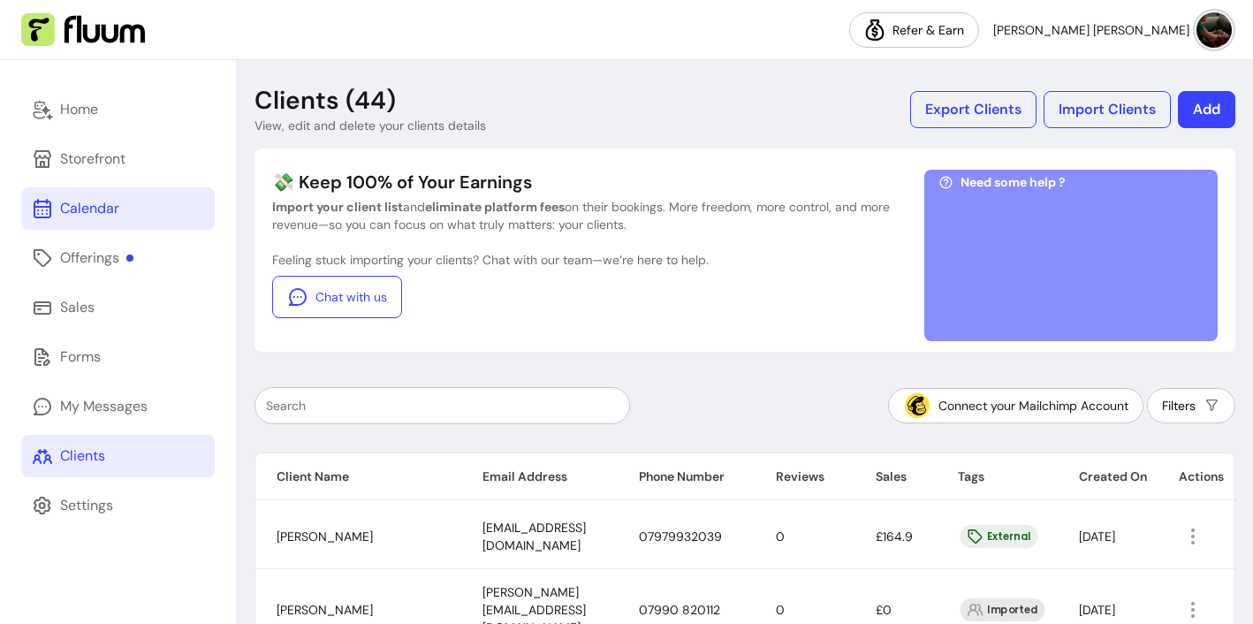
click at [96, 208] on div "Calendar" at bounding box center [89, 208] width 59 height 21
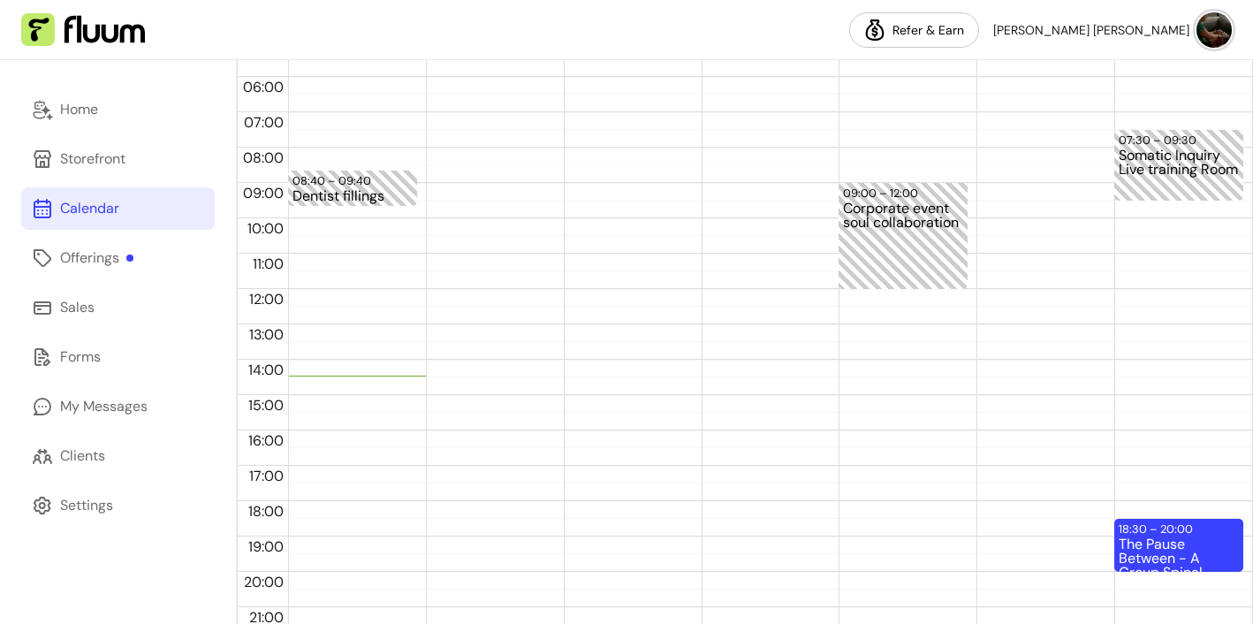
scroll to position [399, 0]
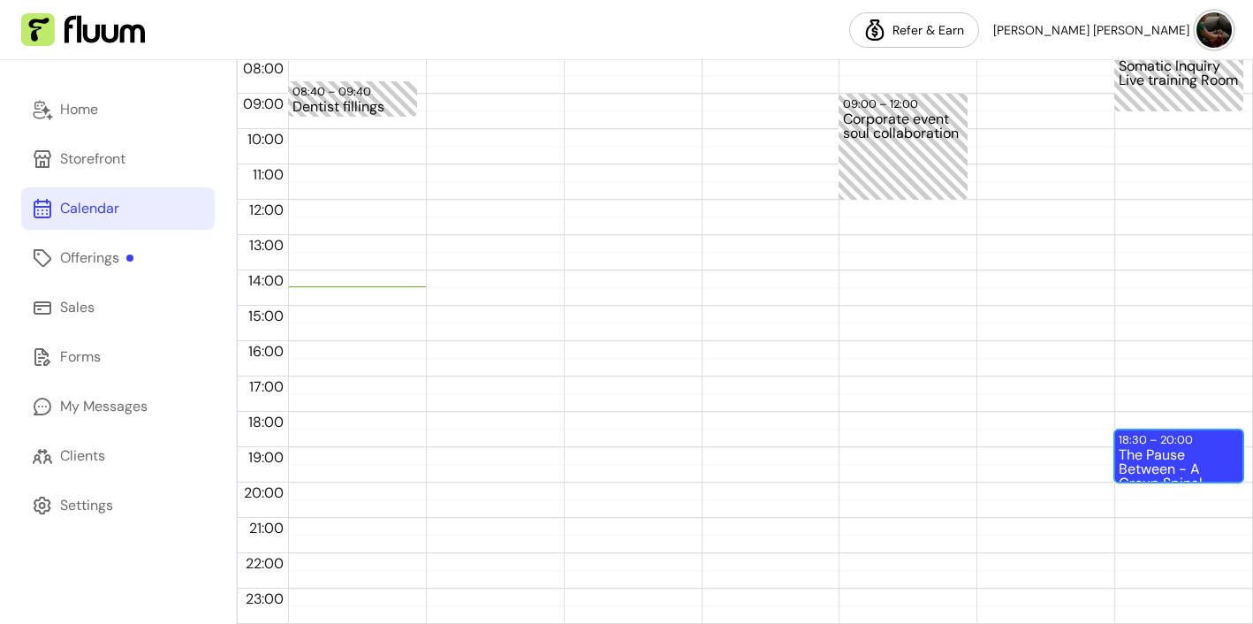
click at [1174, 463] on div "The Pause Between - A Group Spinal Energetics Event (2 / 10)" at bounding box center [1178, 464] width 120 height 33
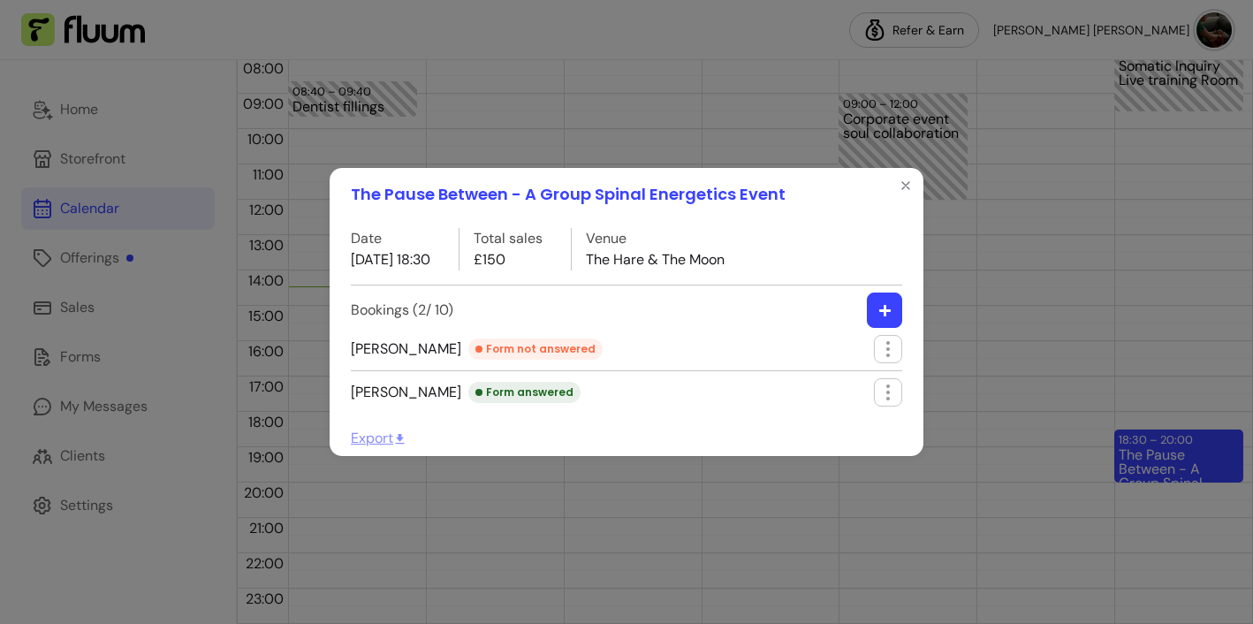
click at [883, 307] on icon "button" at bounding box center [883, 309] width 11 height 11
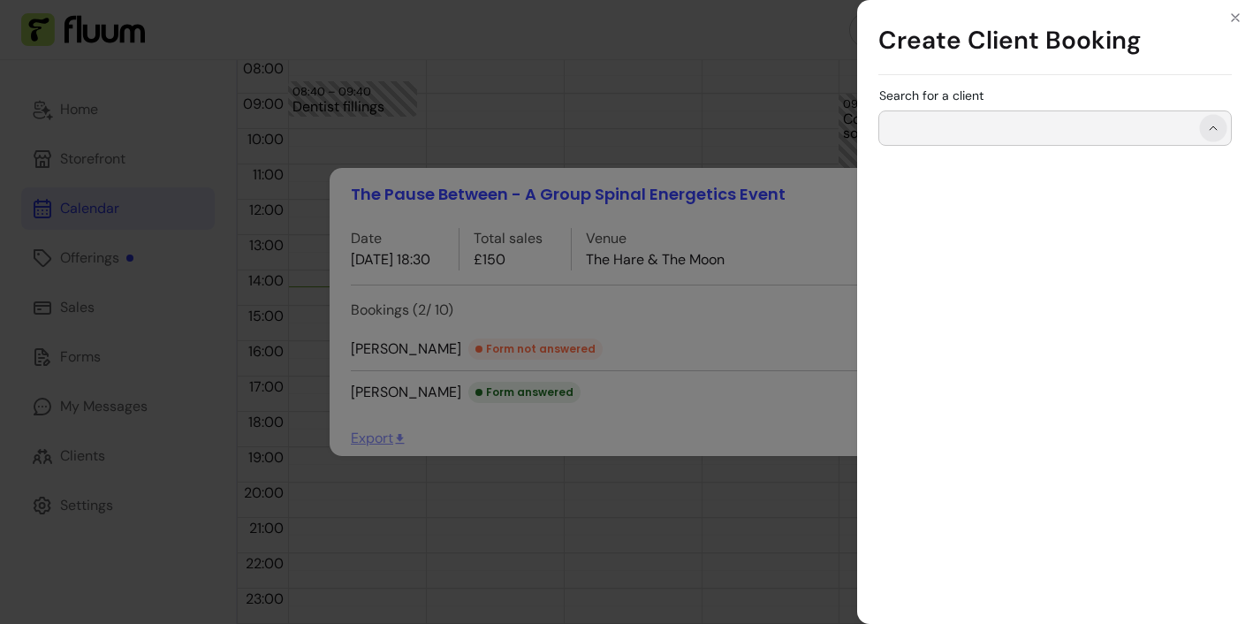
click at [1212, 133] on icon "Show suggestions" at bounding box center [1213, 128] width 14 height 14
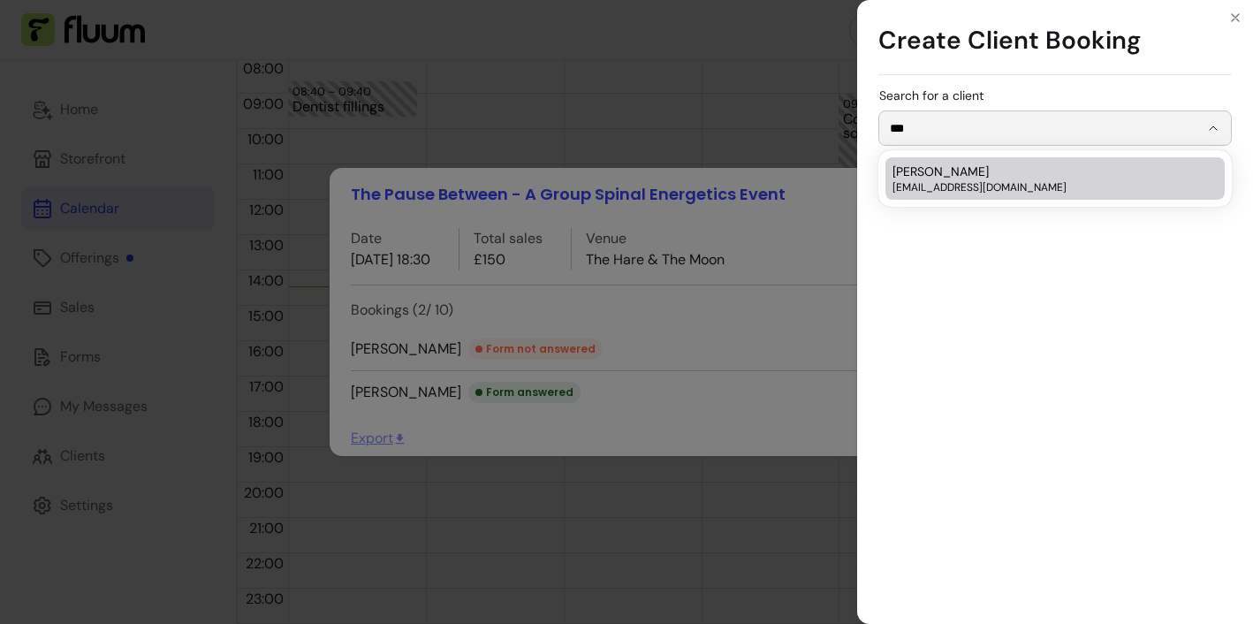
click at [1060, 183] on span "dominiquepatroklou@gmail.com" at bounding box center [1045, 187] width 307 height 14
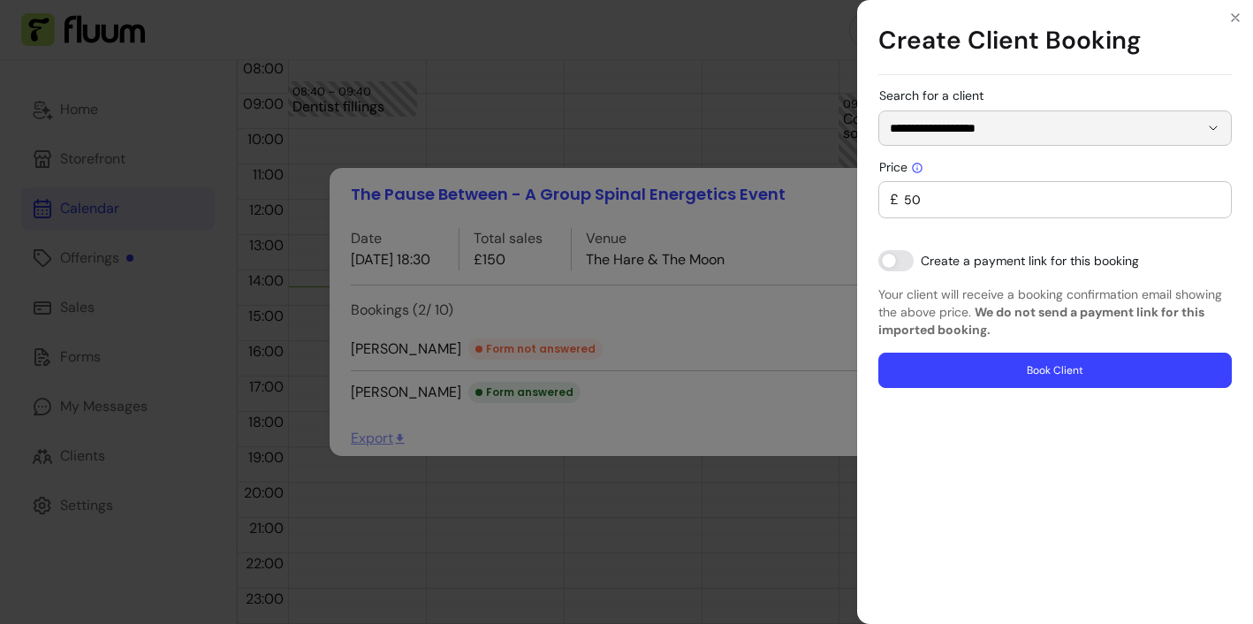
type input "**********"
click at [1218, 201] on input "49" at bounding box center [1059, 200] width 322 height 18
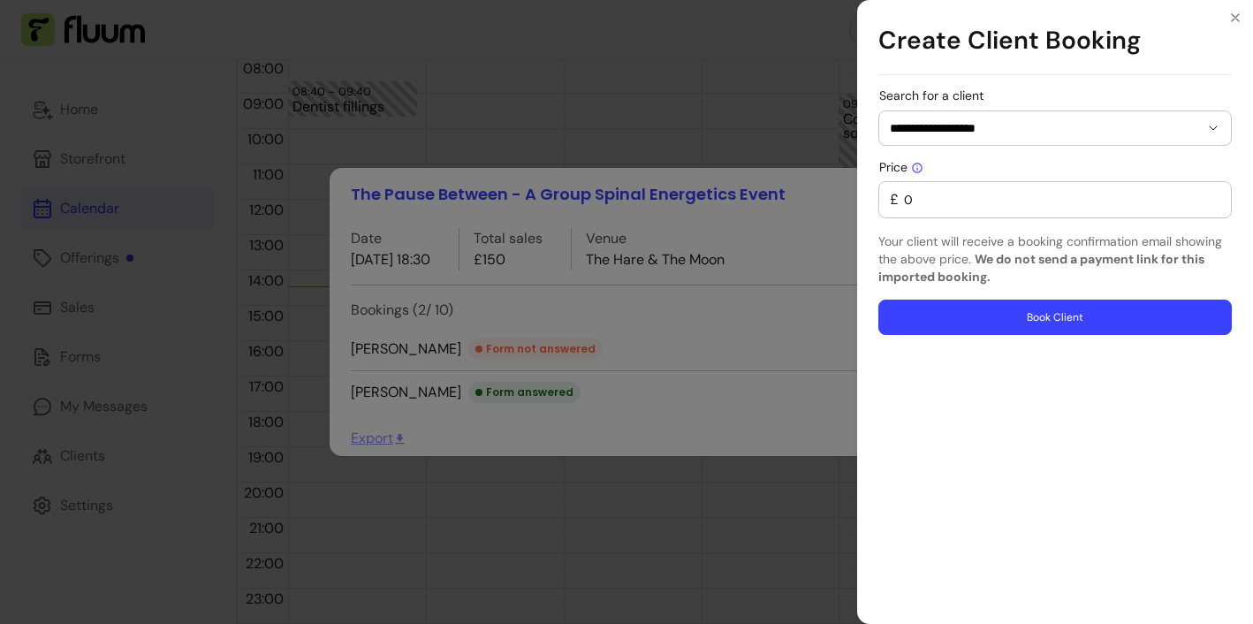
type input "0"
click at [1071, 317] on button "Book Client" at bounding box center [1054, 316] width 353 height 35
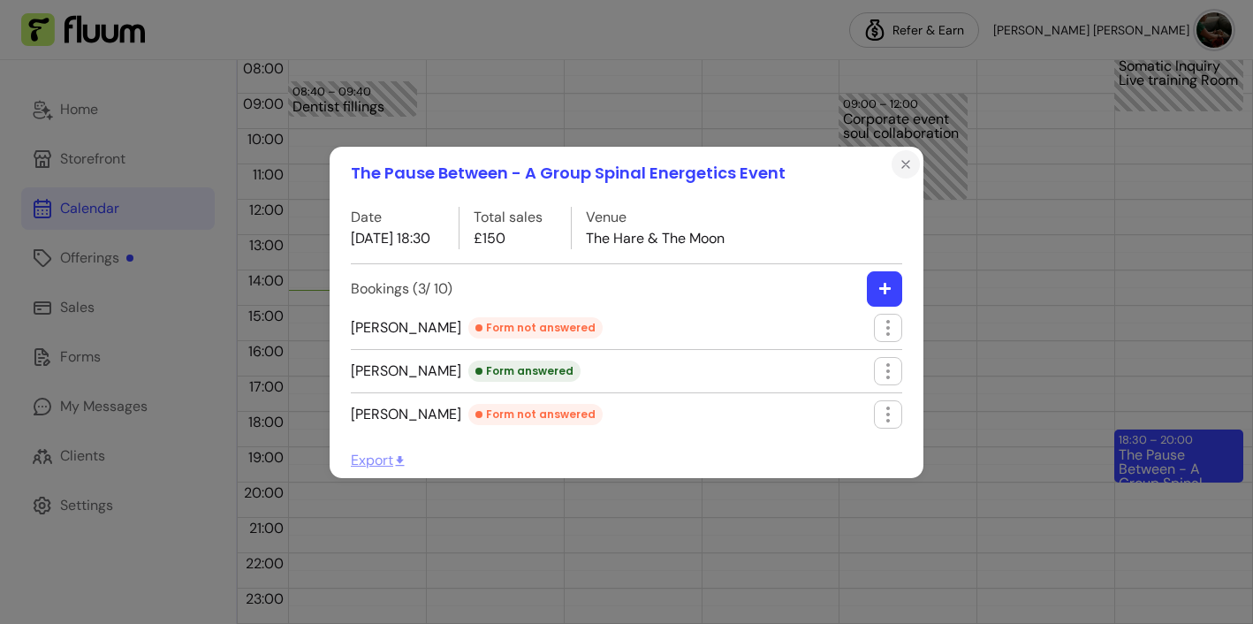
click at [904, 163] on icon "Close" at bounding box center [905, 164] width 14 height 14
